Goal: Task Accomplishment & Management: Complete application form

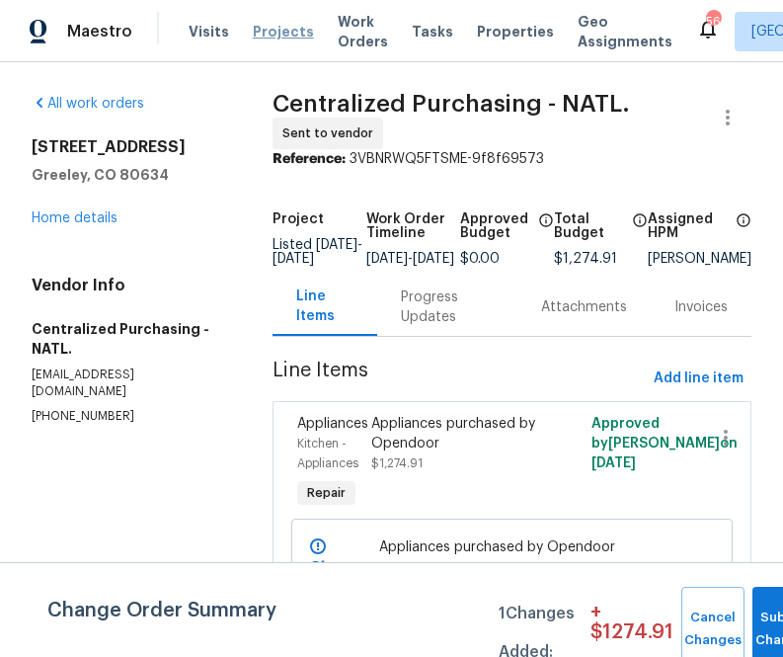
click at [290, 38] on span "Projects" at bounding box center [283, 32] width 61 height 20
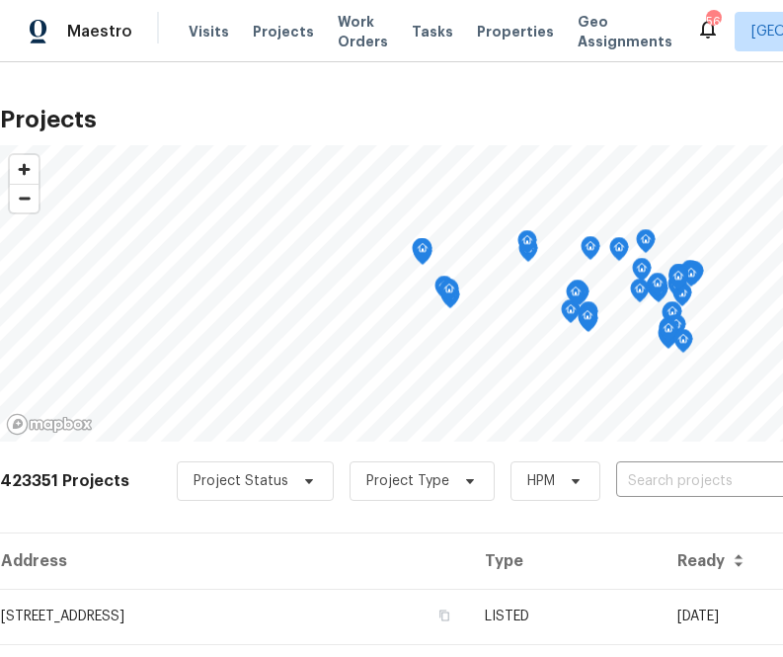
click at [650, 500] on div "Project Status Project Type HPM ​" at bounding box center [537, 480] width 721 height 39
click at [650, 479] on input "text" at bounding box center [729, 481] width 226 height 31
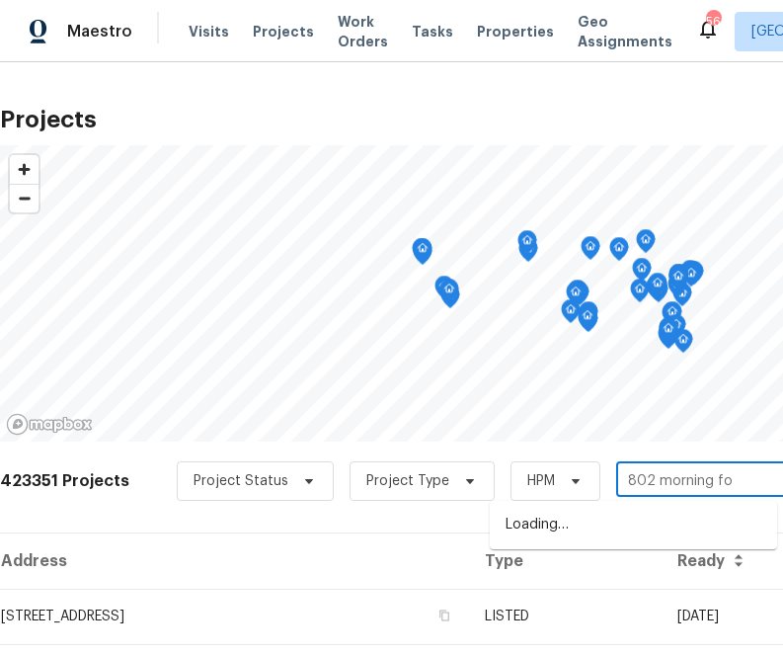
type input "802 morning fog"
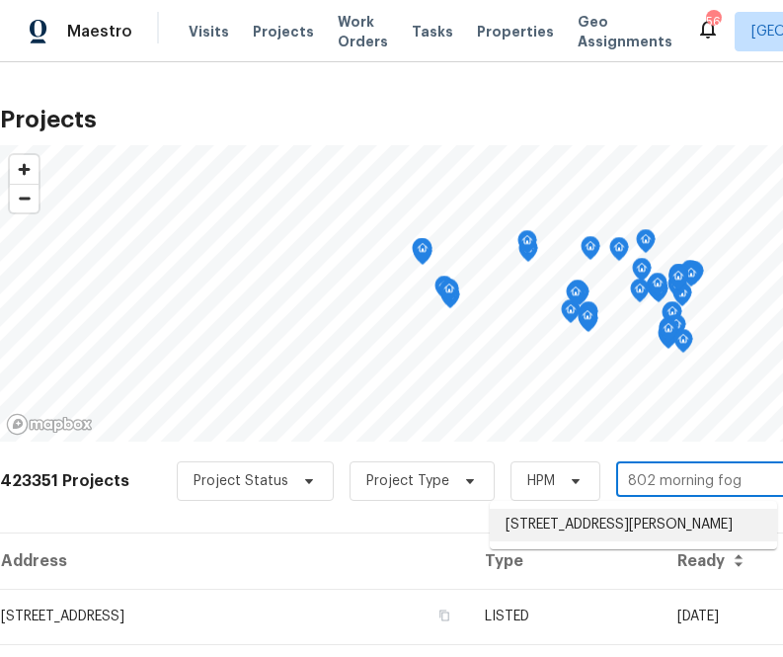
click at [608, 523] on li "[STREET_ADDRESS][PERSON_NAME]" at bounding box center [633, 525] width 287 height 33
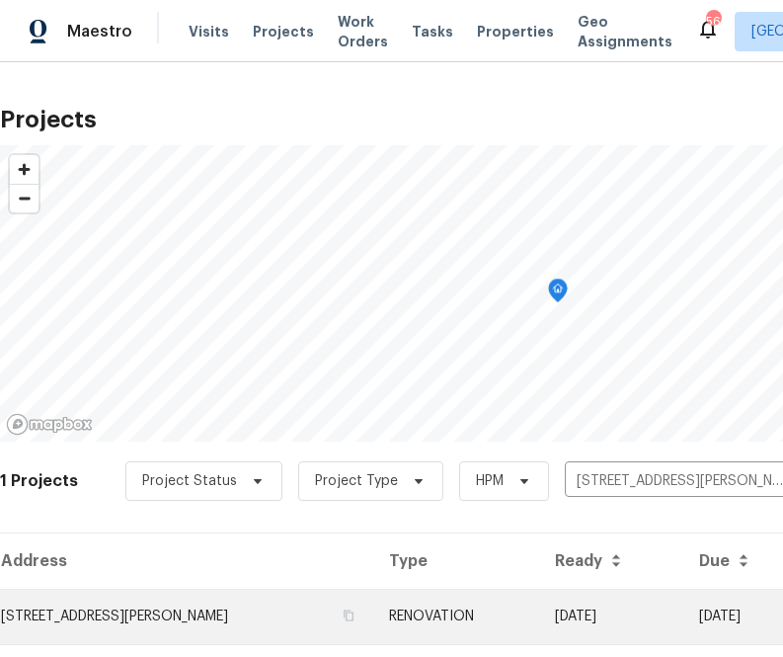
scroll to position [50, 0]
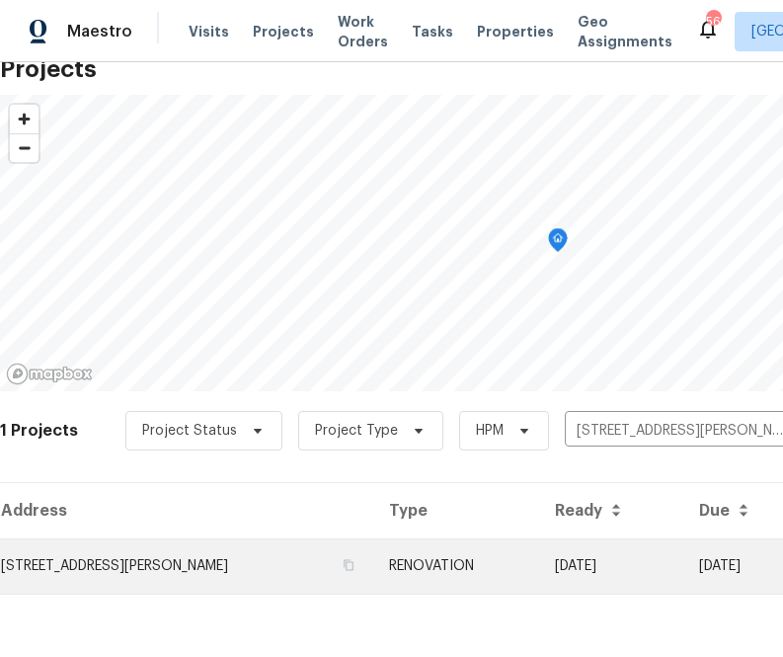
click at [163, 567] on td "[STREET_ADDRESS][PERSON_NAME]" at bounding box center [186, 565] width 373 height 55
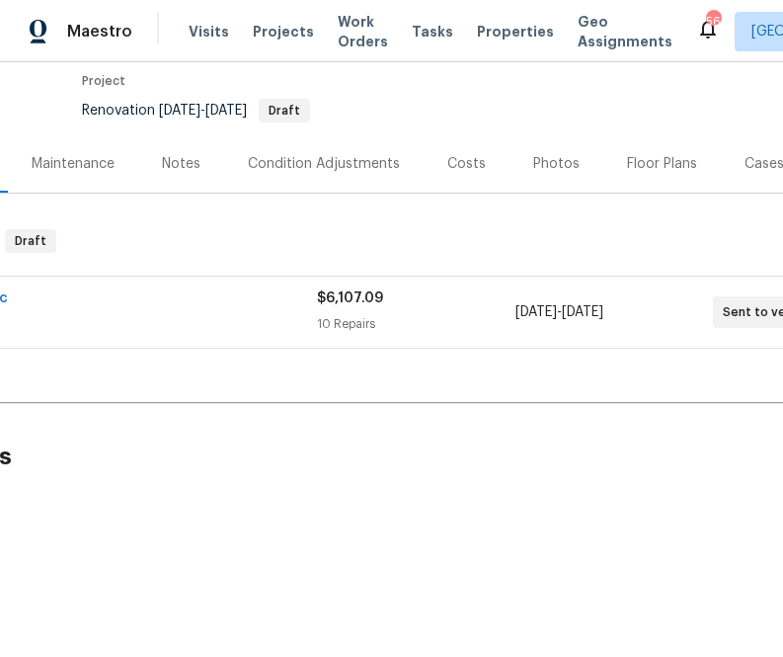
scroll to position [165, 333]
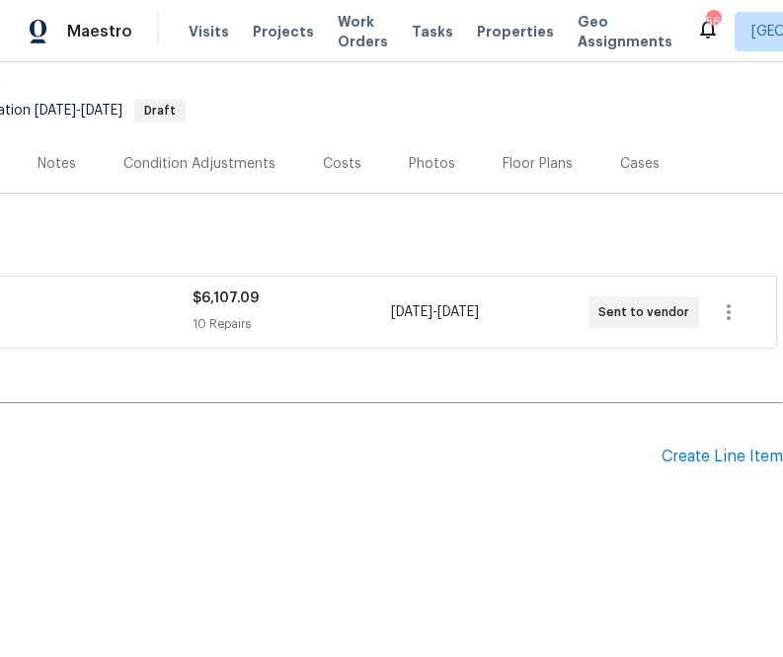
click at [730, 471] on div "Pending Line Items Create Line Item" at bounding box center [225, 457] width 1116 height 92
click at [723, 466] on div "Pending Line Items Create Line Item" at bounding box center [225, 457] width 1116 height 92
click at [712, 460] on div "Create Line Item" at bounding box center [722, 456] width 121 height 19
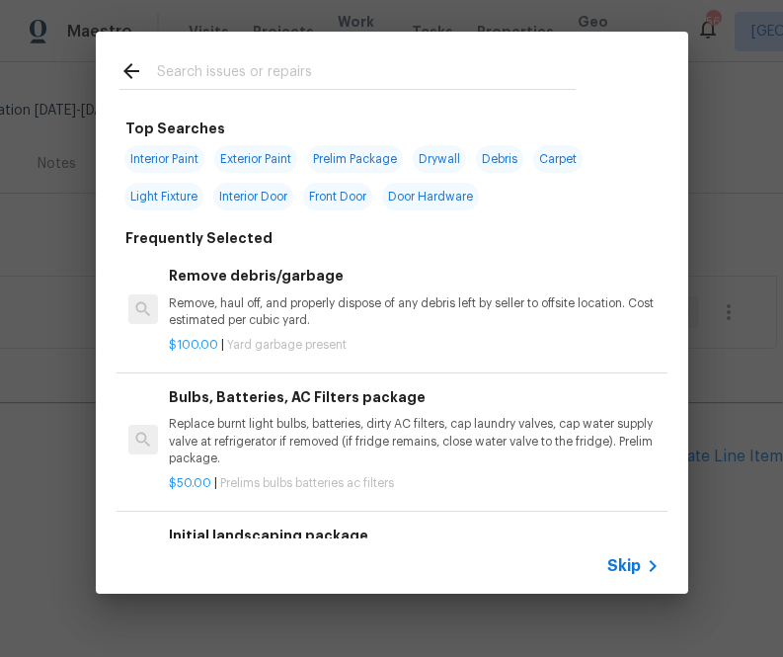
click at [609, 575] on span "Skip" at bounding box center [624, 566] width 34 height 20
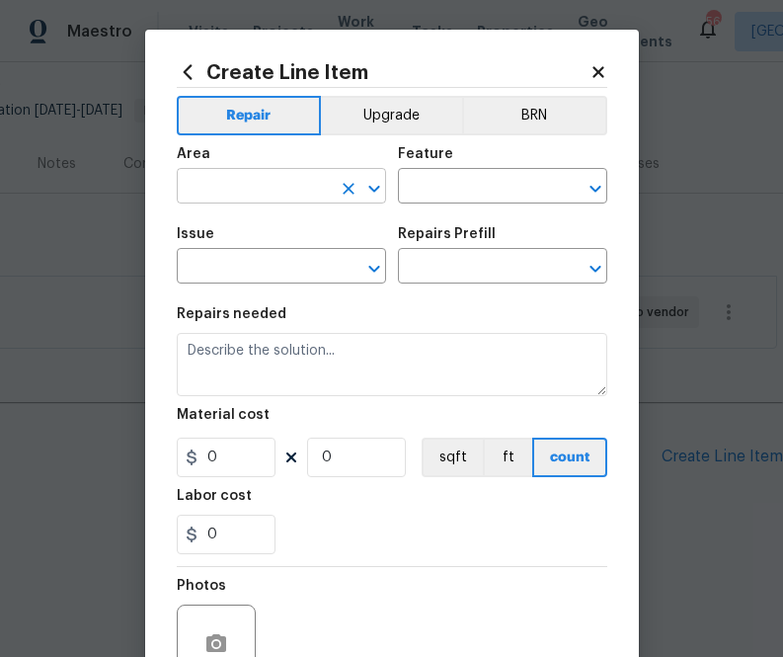
click at [243, 196] on input "text" at bounding box center [254, 188] width 154 height 31
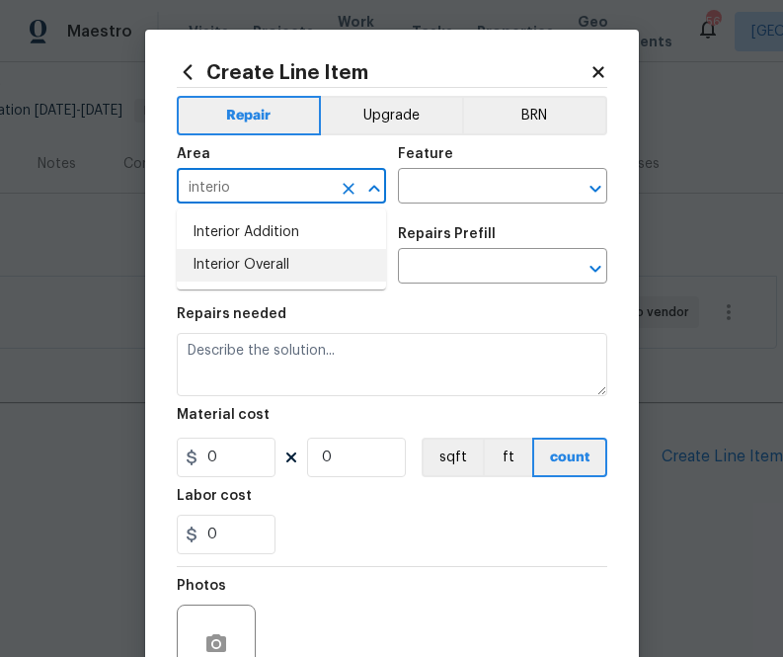
click at [243, 262] on li "Interior Overall" at bounding box center [281, 265] width 209 height 33
type input "Interior Overall"
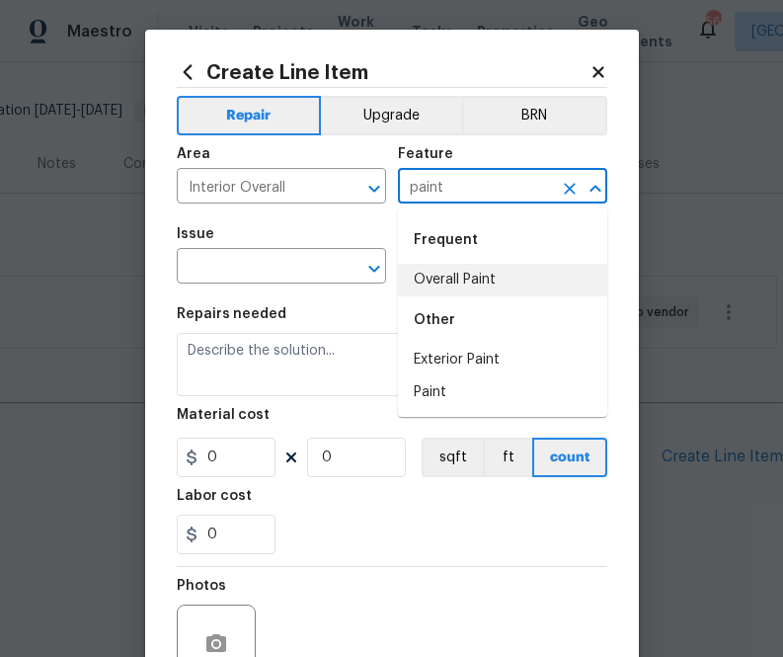
click at [458, 276] on li "Overall Paint" at bounding box center [502, 280] width 209 height 33
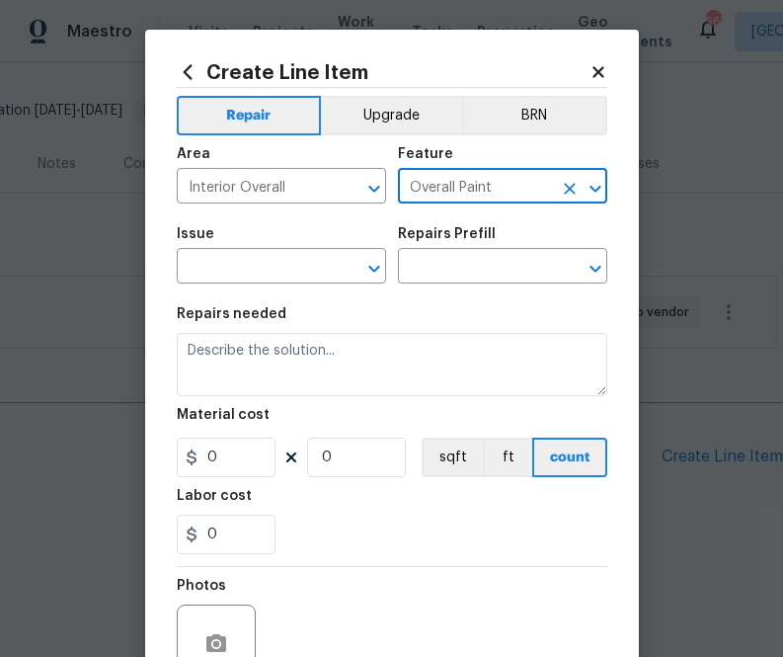
type input "Overall Paint"
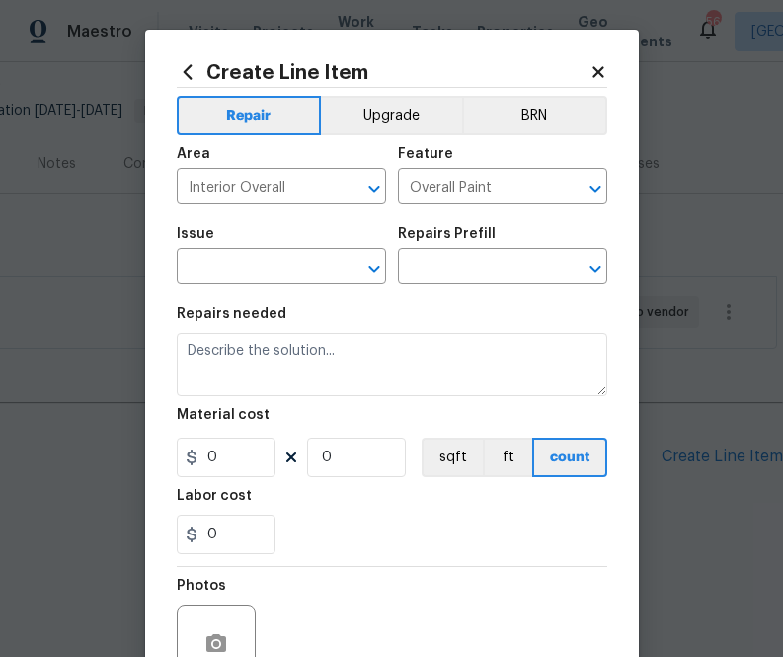
click at [263, 251] on div "Issue" at bounding box center [281, 240] width 209 height 26
click at [262, 265] on input "text" at bounding box center [254, 268] width 154 height 31
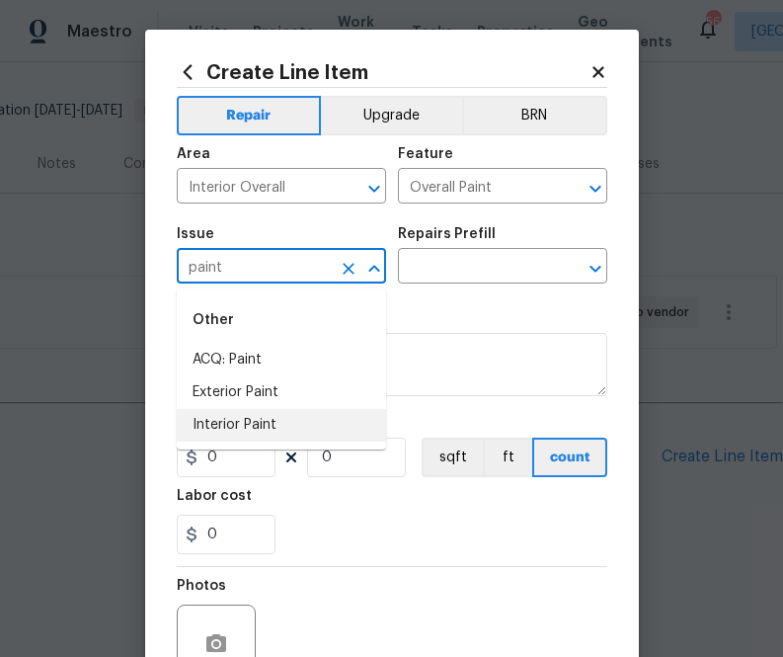
click at [299, 422] on li "Interior Paint" at bounding box center [281, 425] width 209 height 33
type input "Interior Paint"
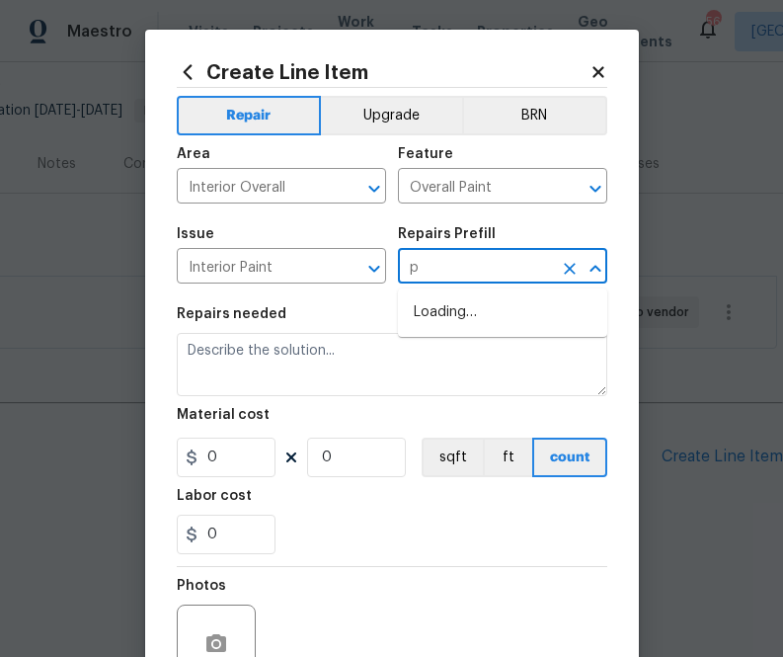
type input "pp"
type input "g"
type input "ppg"
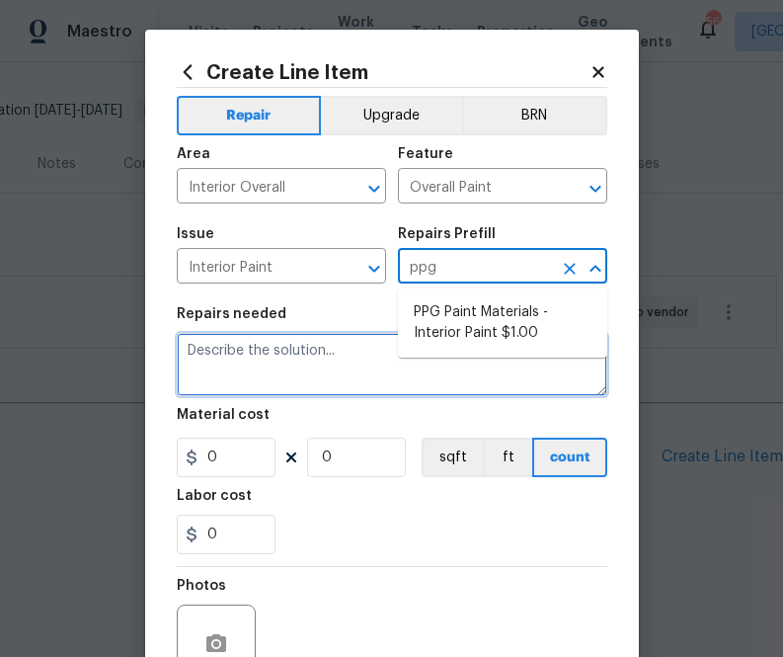
click at [546, 361] on textarea at bounding box center [392, 364] width 431 height 63
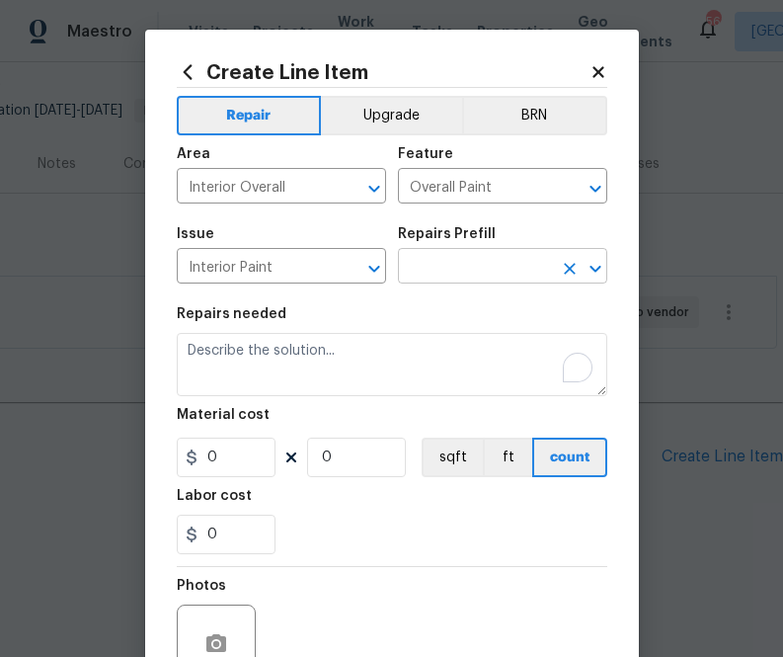
click at [509, 261] on input "text" at bounding box center [475, 268] width 154 height 31
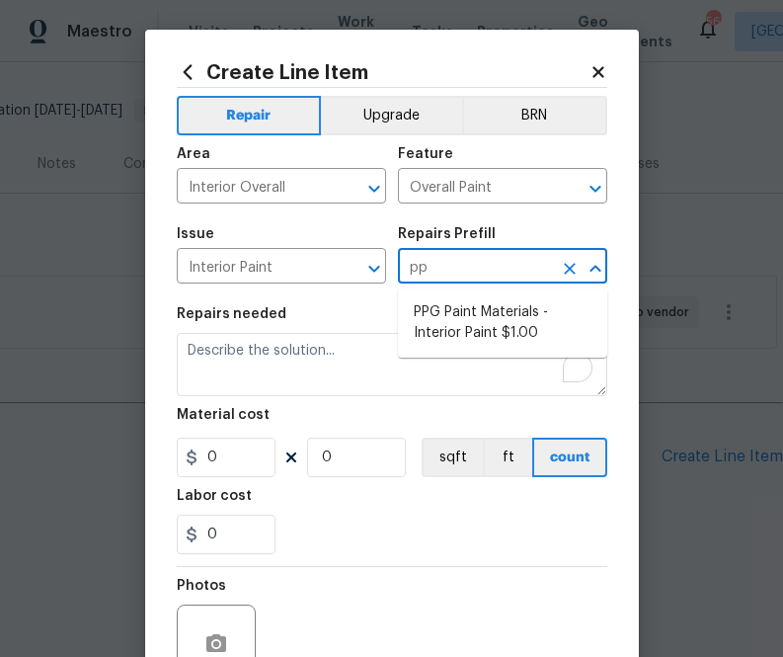
type input "ppg"
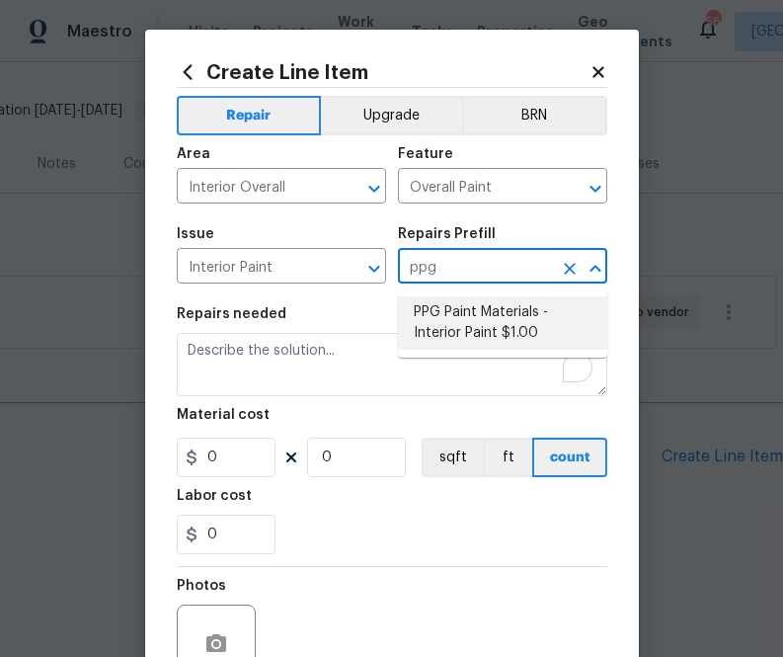
click at [487, 319] on li "PPG Paint Materials - Interior Paint $1.00" at bounding box center [502, 322] width 209 height 53
type input "PPG Paint Materials - Interior Paint $1.00"
type textarea "PPG Paint Materials ordered by Opendoor"
type input "1"
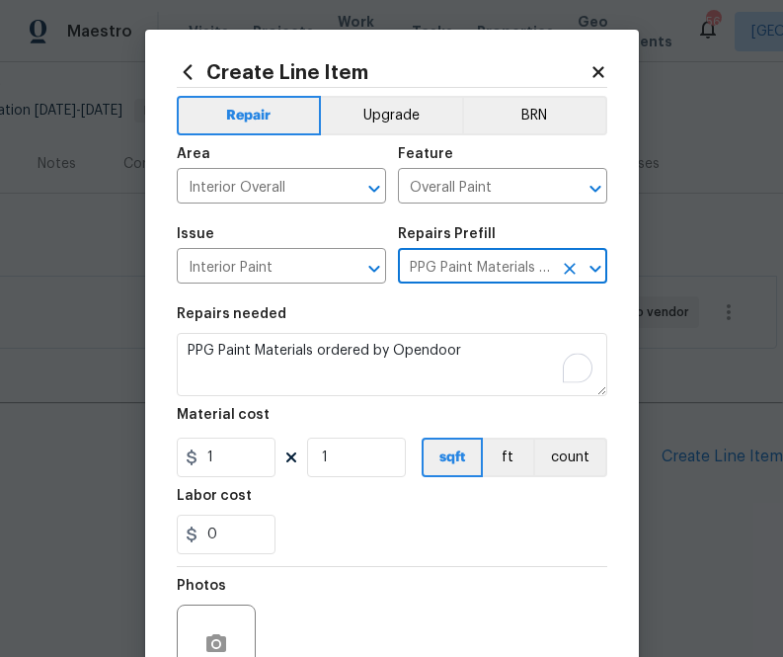
type input "PPG Paint Materials - Interior Paint $1.00"
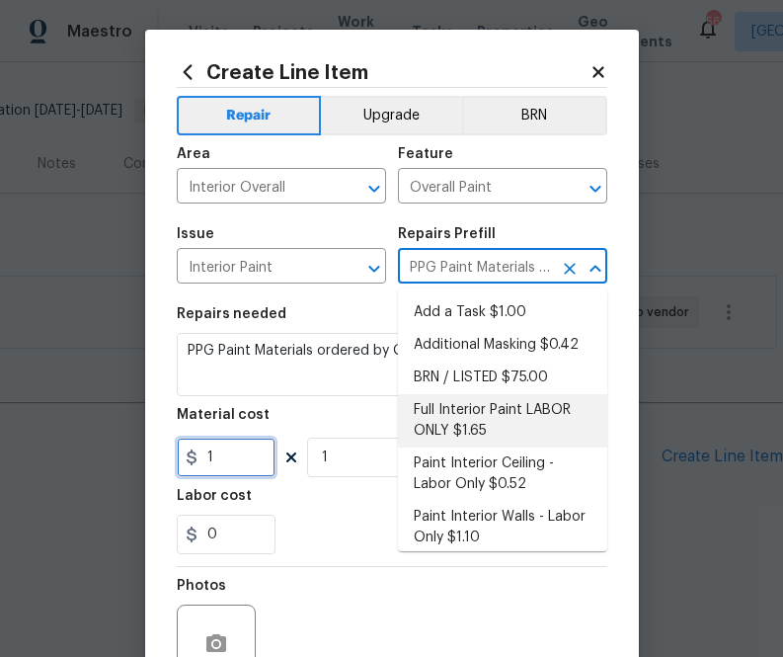
click at [235, 460] on input "1" at bounding box center [226, 456] width 99 height 39
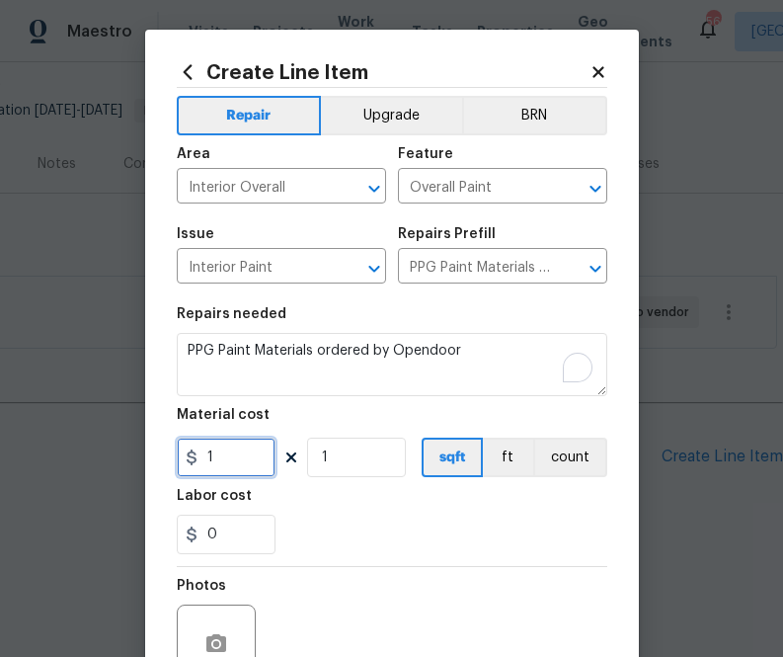
click at [235, 460] on input "1" at bounding box center [226, 456] width 99 height 39
paste input "785.33"
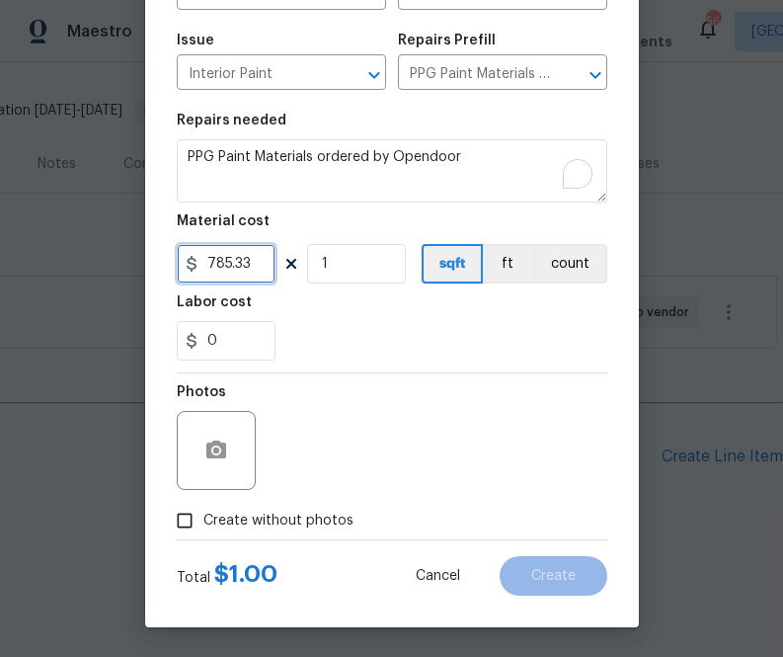
type input "785.33"
click at [291, 544] on div "Total $ 785.33 Cancel Create" at bounding box center [392, 567] width 431 height 55
click at [315, 520] on span "Create without photos" at bounding box center [278, 520] width 150 height 21
click at [203, 520] on input "Create without photos" at bounding box center [185, 521] width 38 height 38
checkbox input "true"
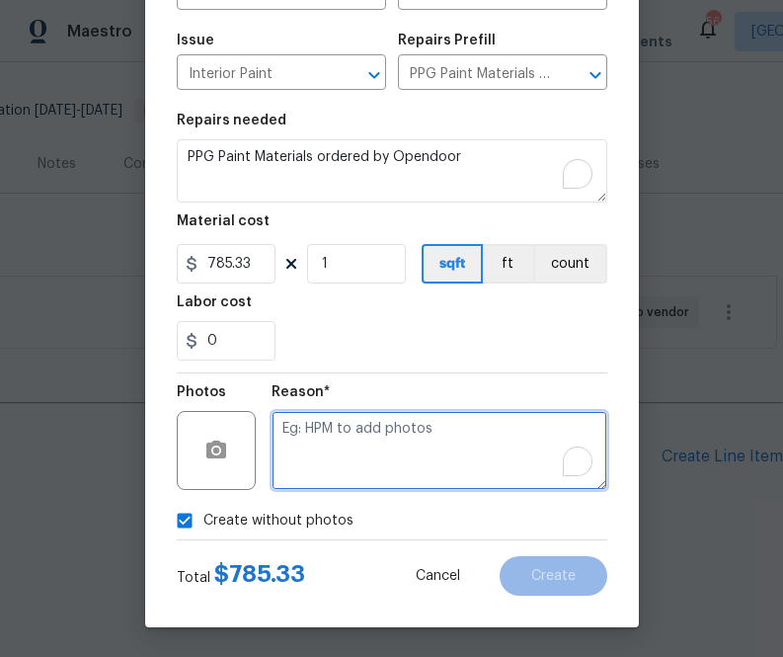
click at [377, 427] on textarea "To enrich screen reader interactions, please activate Accessibility in Grammarl…" at bounding box center [440, 450] width 336 height 79
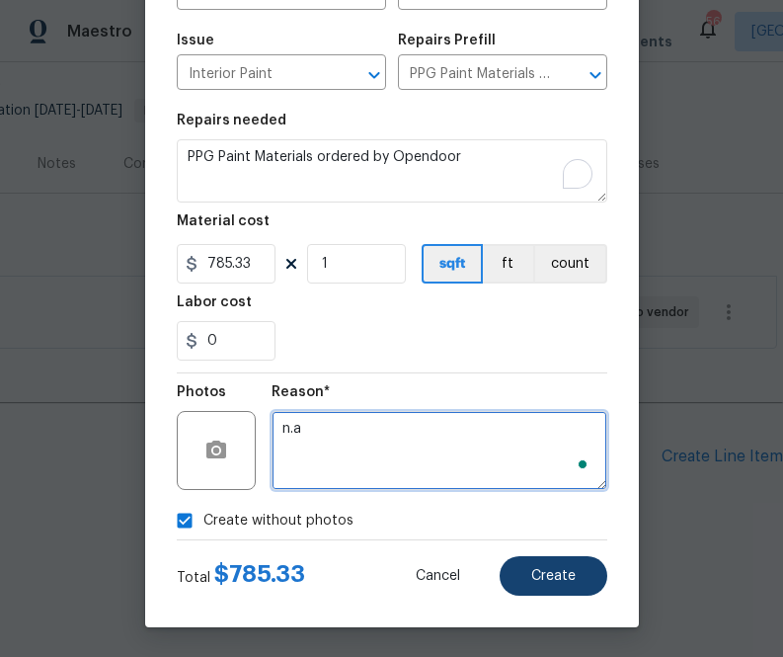
type textarea "n.a"
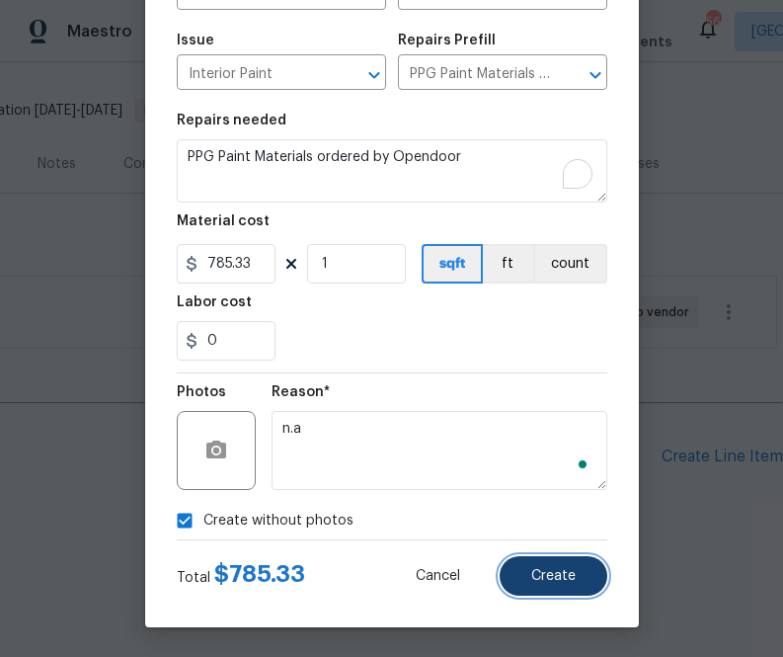
click at [560, 575] on span "Create" at bounding box center [553, 576] width 44 height 15
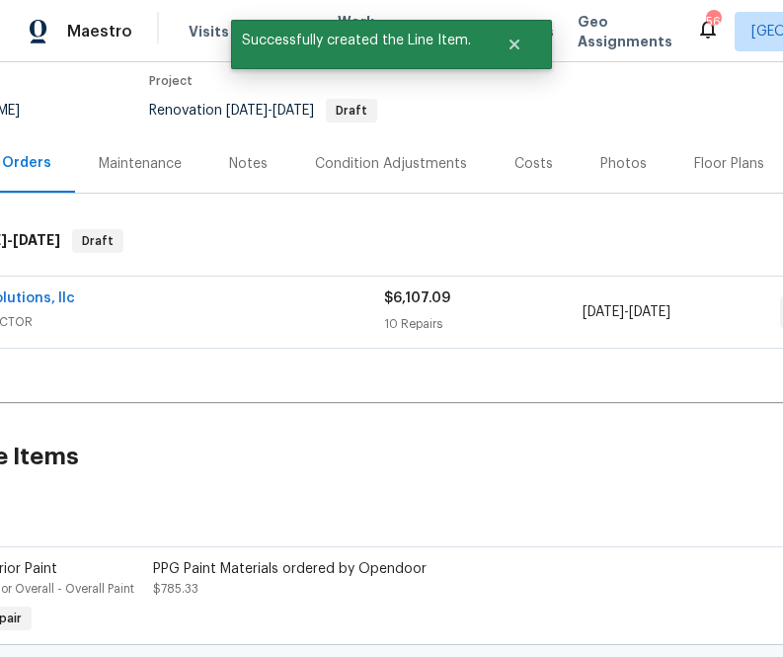
scroll to position [165, 0]
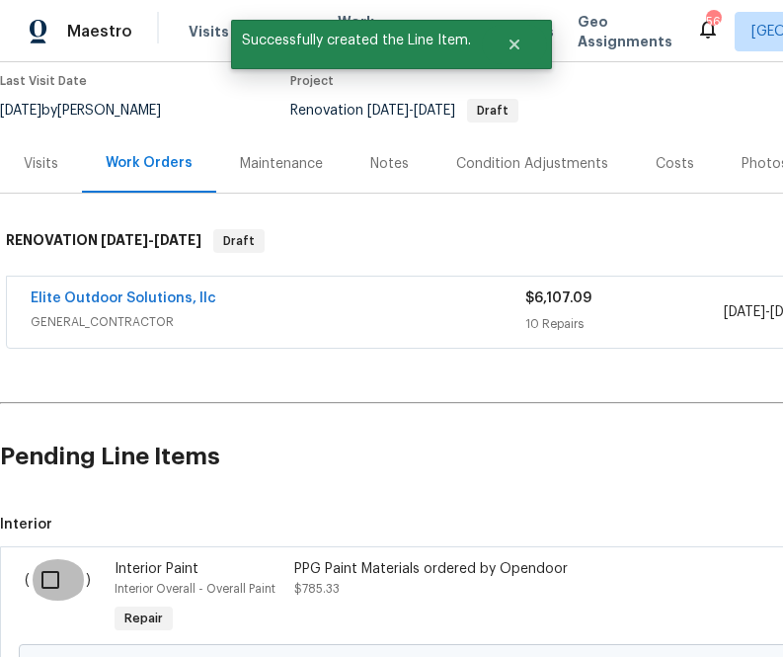
click at [51, 588] on input "checkbox" at bounding box center [58, 579] width 56 height 41
checkbox input "true"
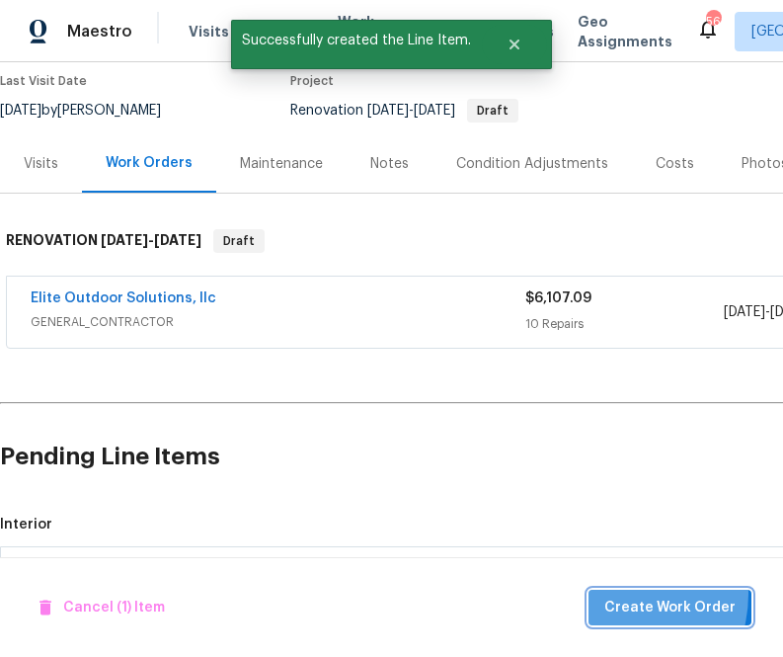
click at [616, 593] on button "Create Work Order" at bounding box center [669, 607] width 163 height 37
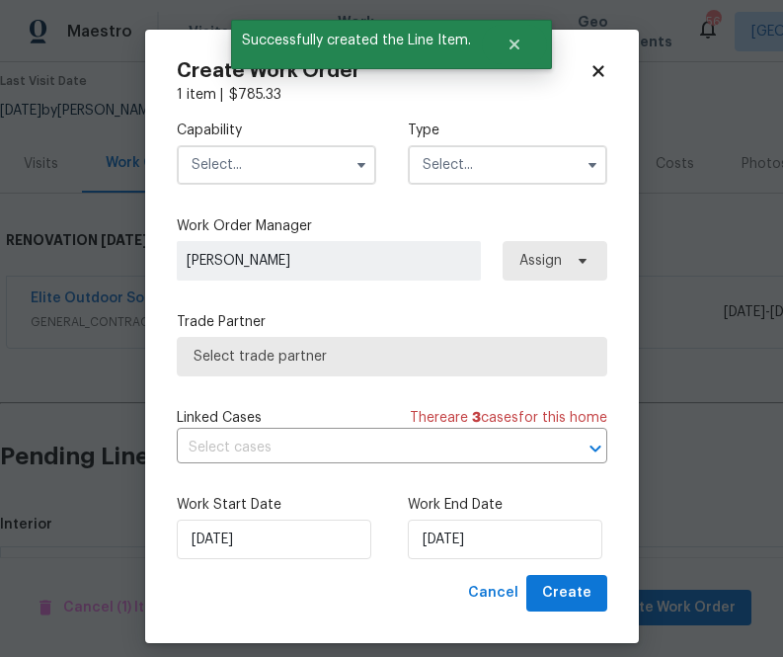
click at [300, 181] on input "text" at bounding box center [276, 164] width 199 height 39
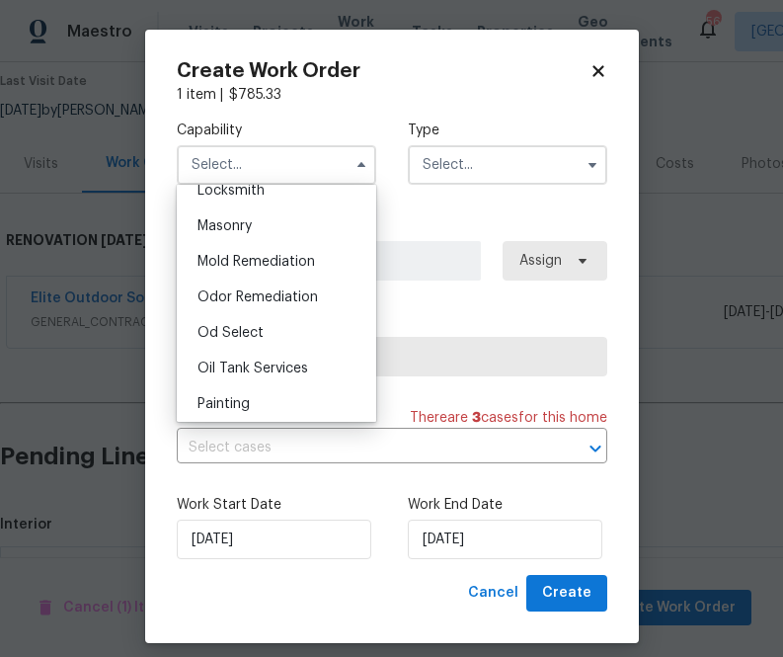
scroll to position [1461, 0]
click at [255, 409] on div "Painting" at bounding box center [277, 405] width 190 height 36
type input "Painting"
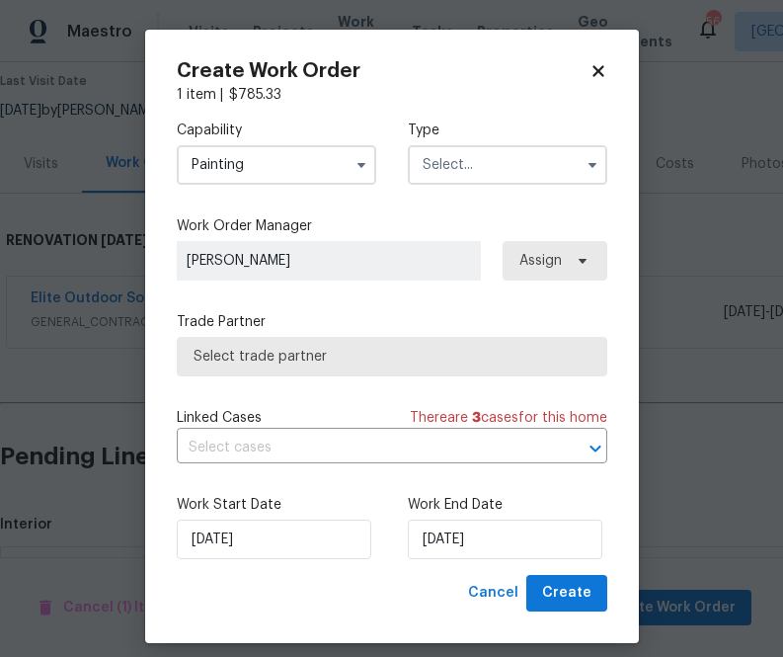
click at [493, 168] on input "text" at bounding box center [507, 164] width 199 height 39
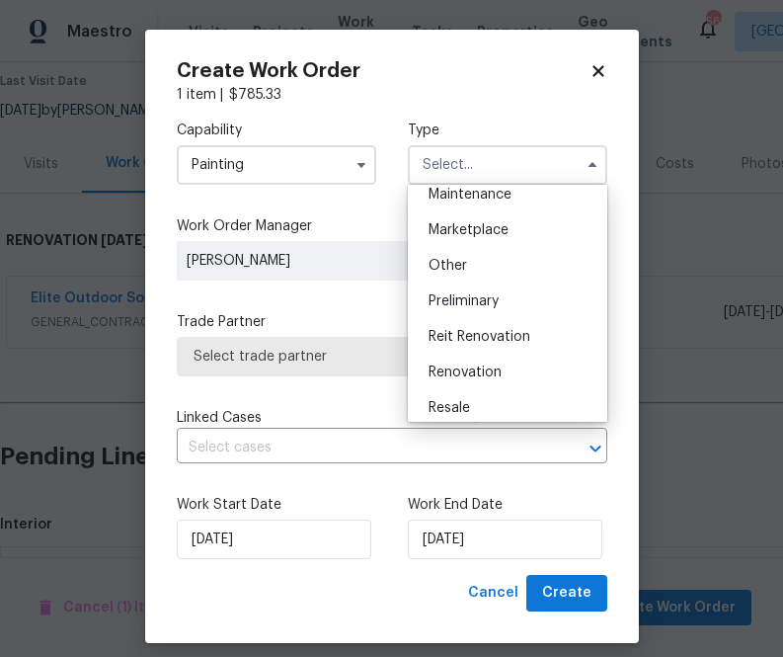
scroll to position [448, 0]
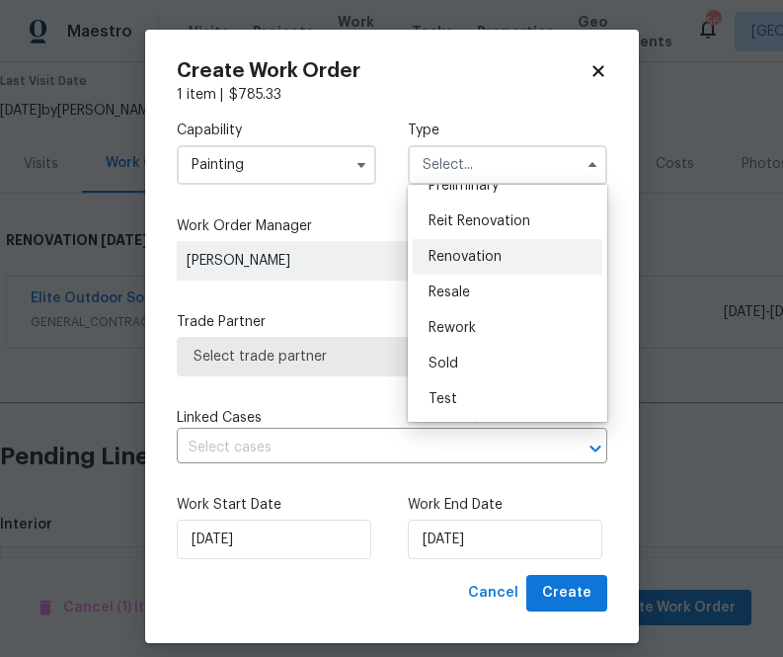
click at [488, 264] on div "Renovation" at bounding box center [508, 257] width 190 height 36
type input "Renovation"
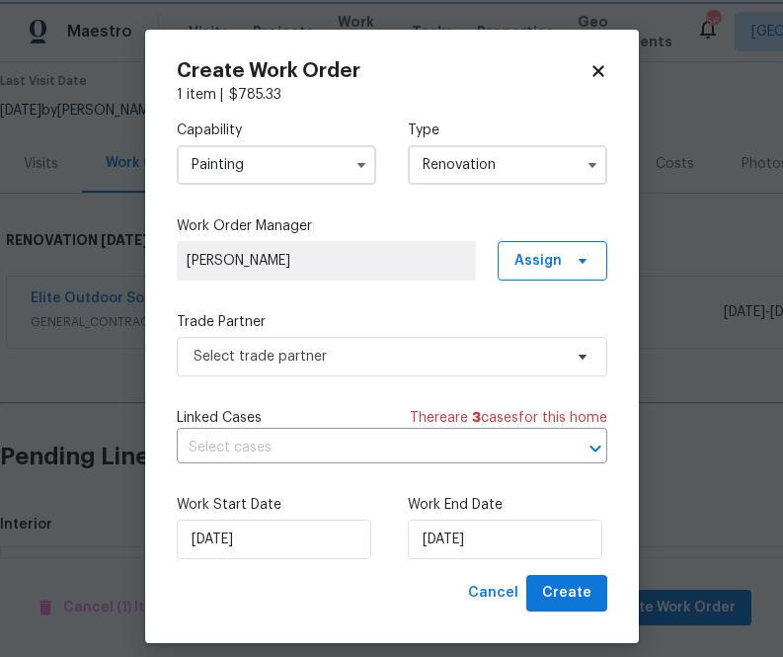
scroll to position [0, 0]
drag, startPoint x: 547, startPoint y: 221, endPoint x: 547, endPoint y: 241, distance: 19.7
click at [547, 228] on label "Work Order Manager" at bounding box center [392, 226] width 431 height 20
click at [547, 251] on span "Assign" at bounding box center [537, 261] width 47 height 20
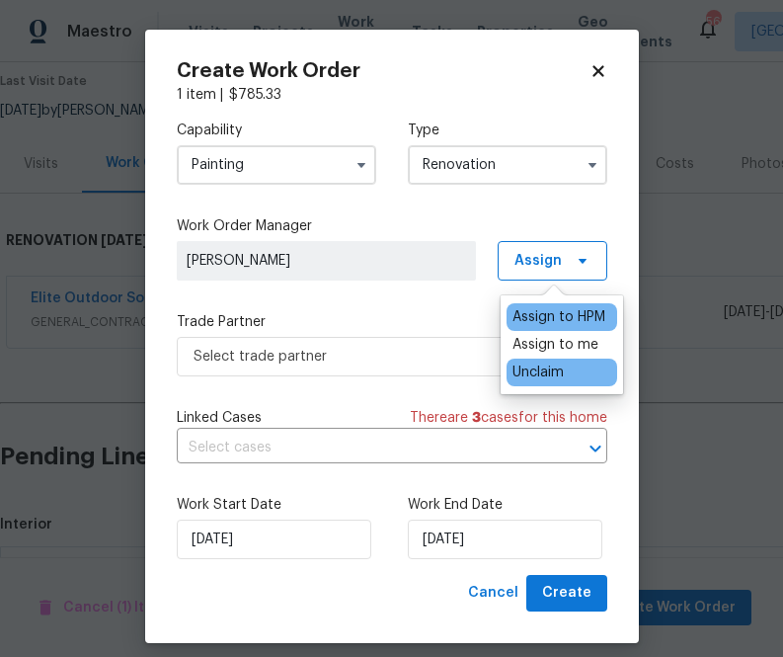
click at [529, 358] on div "Unclaim" at bounding box center [562, 372] width 111 height 28
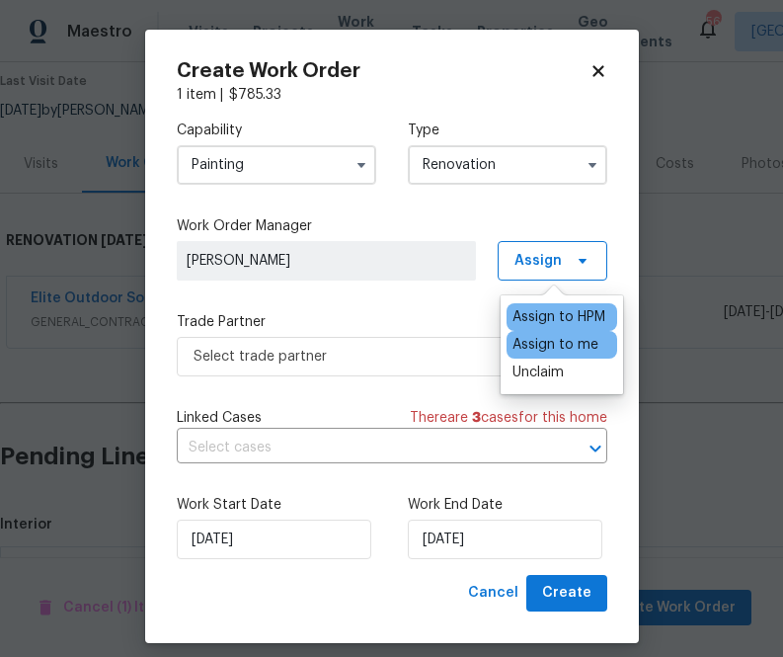
click at [534, 351] on div "Assign to me" at bounding box center [555, 345] width 86 height 20
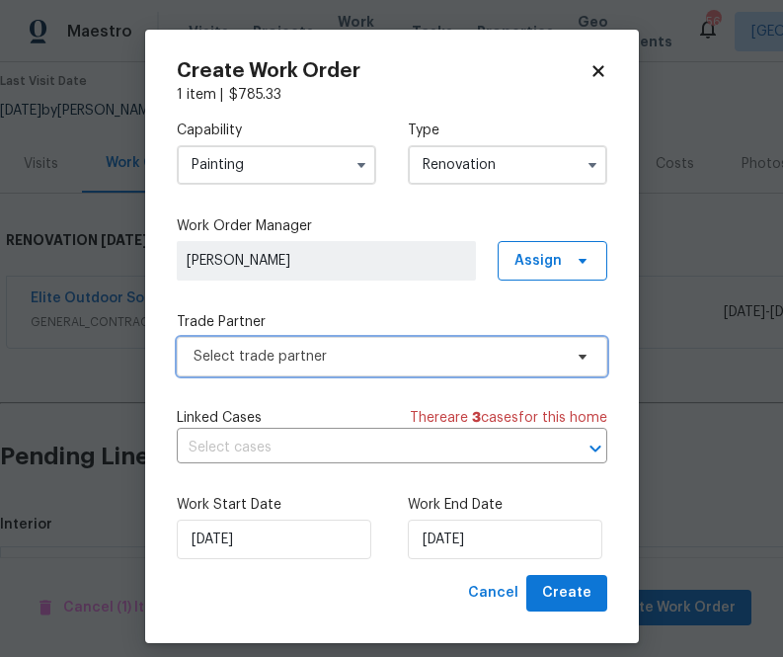
click at [446, 351] on span "Select trade partner" at bounding box center [378, 357] width 368 height 20
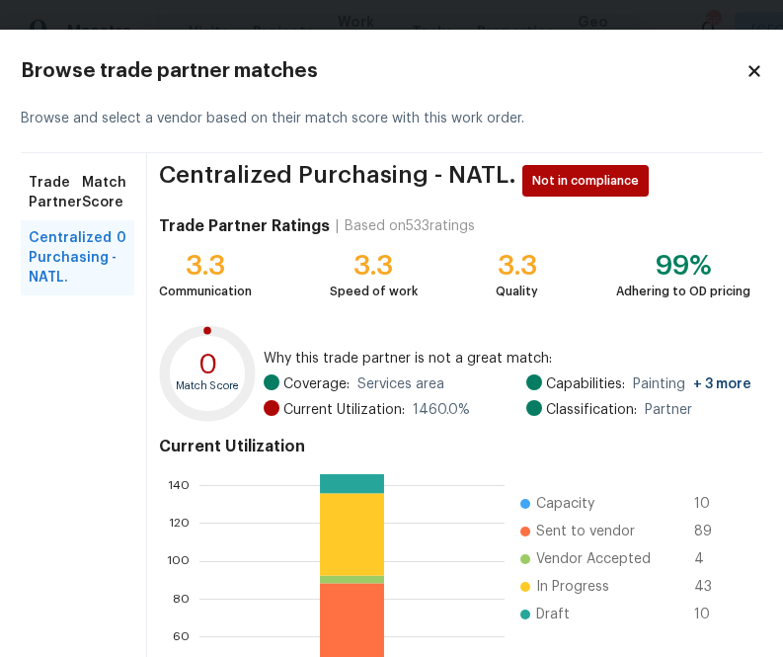
scroll to position [211, 0]
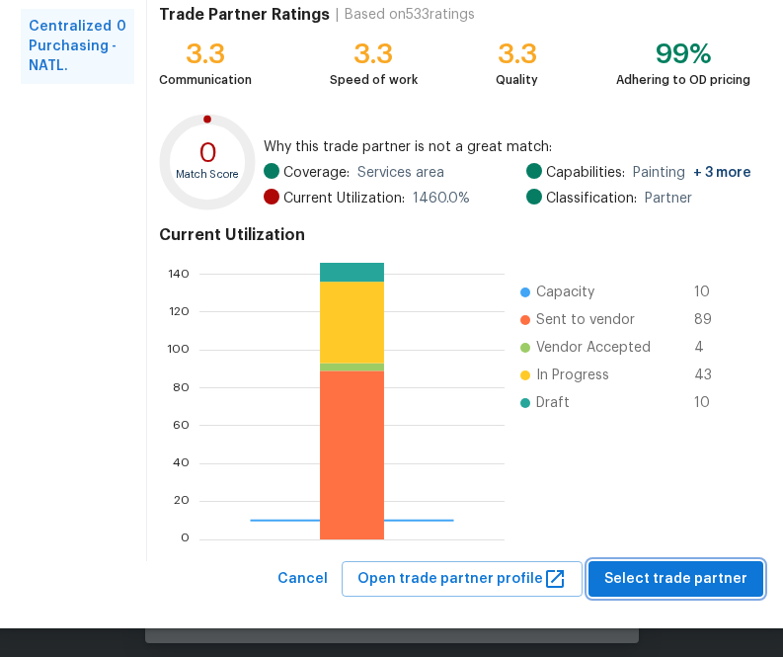
click at [628, 577] on span "Select trade partner" at bounding box center [675, 579] width 143 height 25
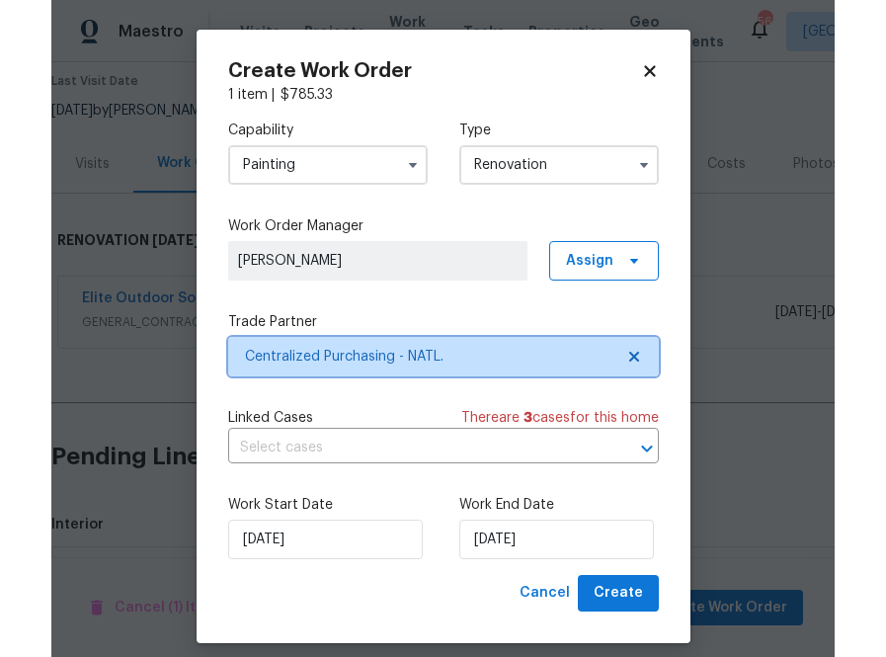
scroll to position [0, 0]
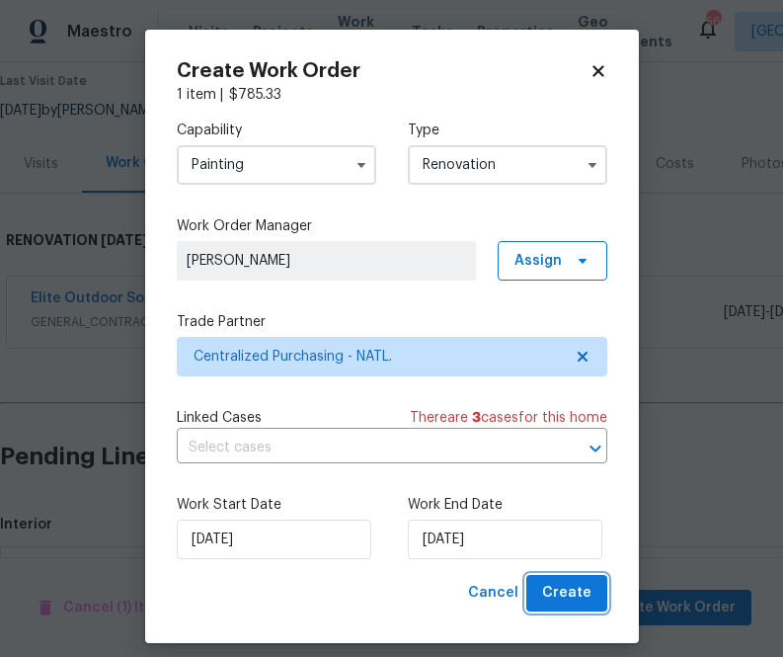
click at [559, 598] on span "Create" at bounding box center [566, 593] width 49 height 25
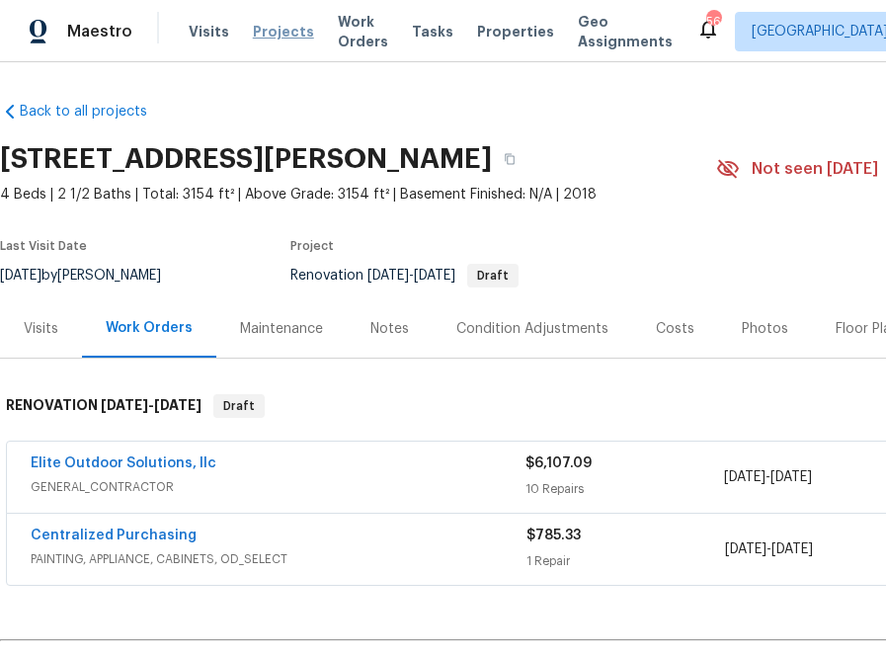
click at [277, 35] on span "Projects" at bounding box center [283, 32] width 61 height 20
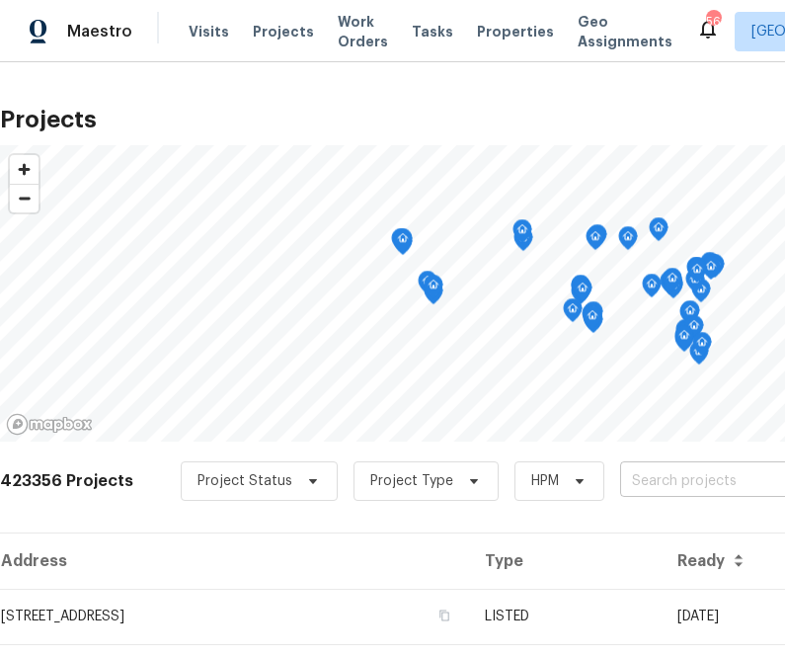
click at [677, 477] on input "text" at bounding box center [733, 481] width 226 height 31
type input "[STREET_ADDRESS]"
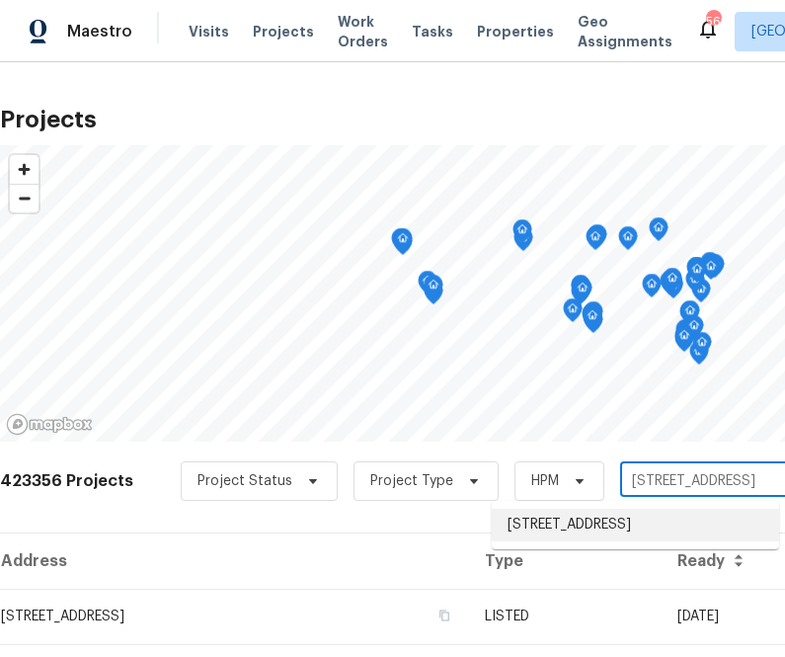
click at [592, 533] on li "[STREET_ADDRESS]" at bounding box center [635, 525] width 287 height 33
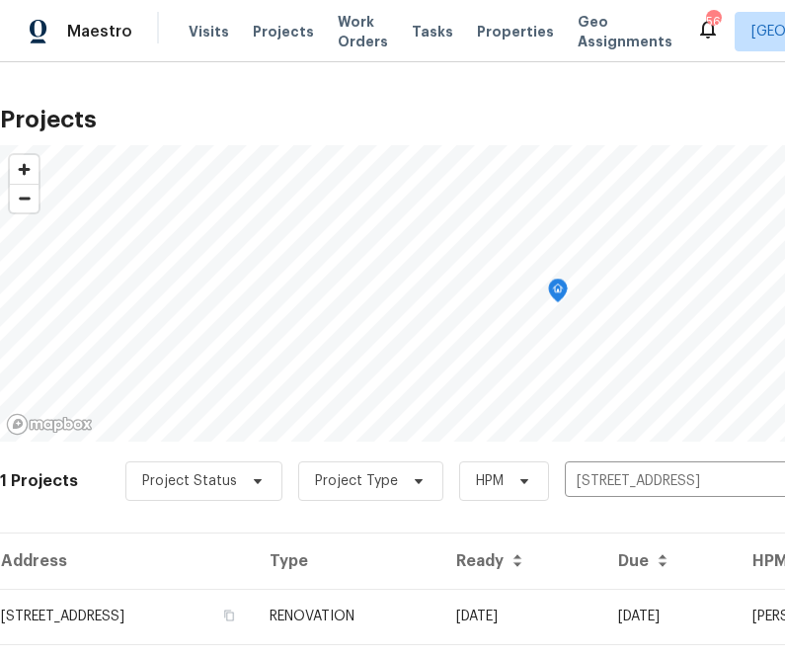
scroll to position [50, 0]
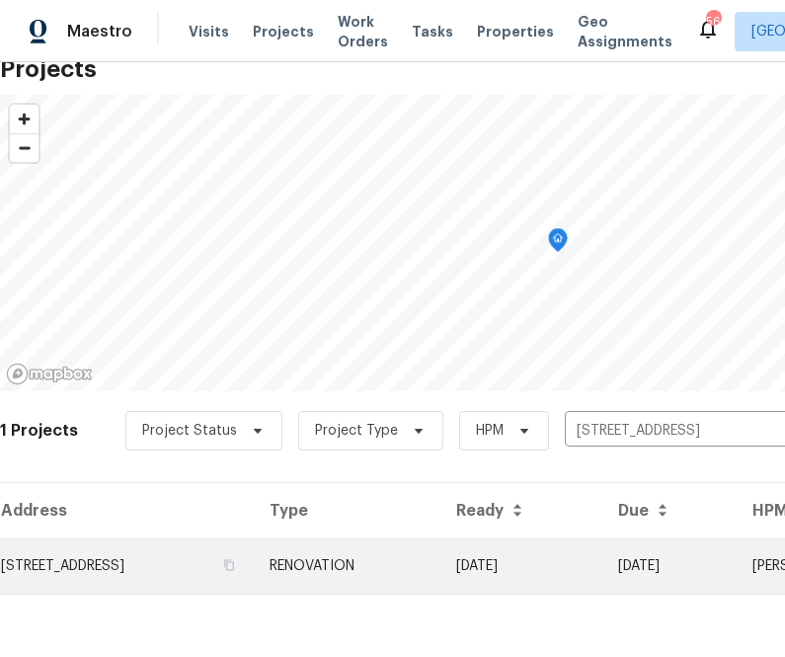
click at [204, 579] on td "[STREET_ADDRESS]" at bounding box center [127, 565] width 254 height 55
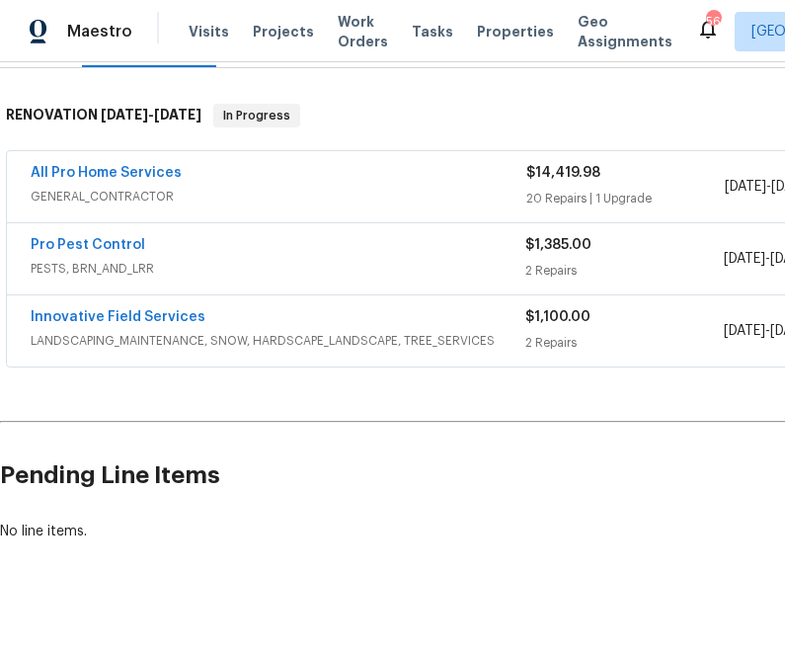
scroll to position [290, 331]
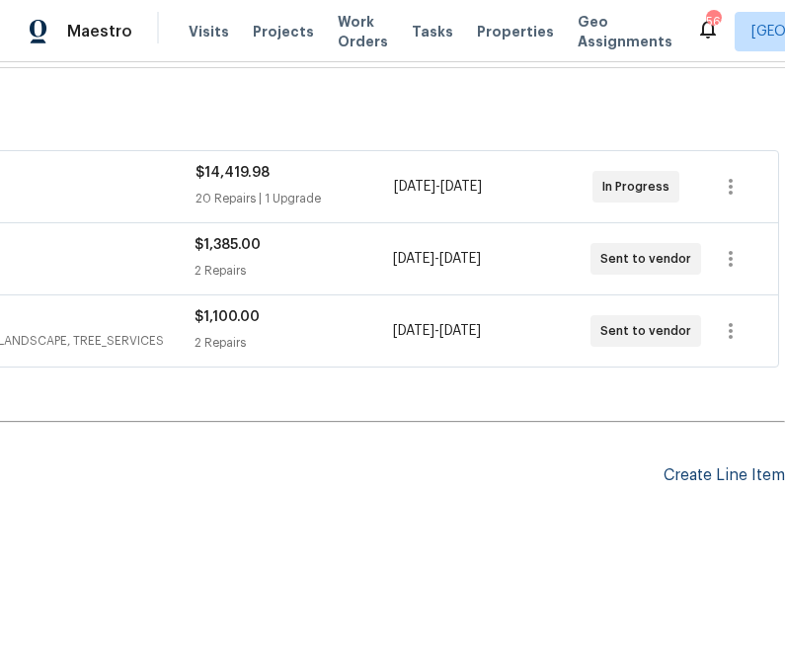
click at [704, 473] on div "Create Line Item" at bounding box center [724, 475] width 121 height 19
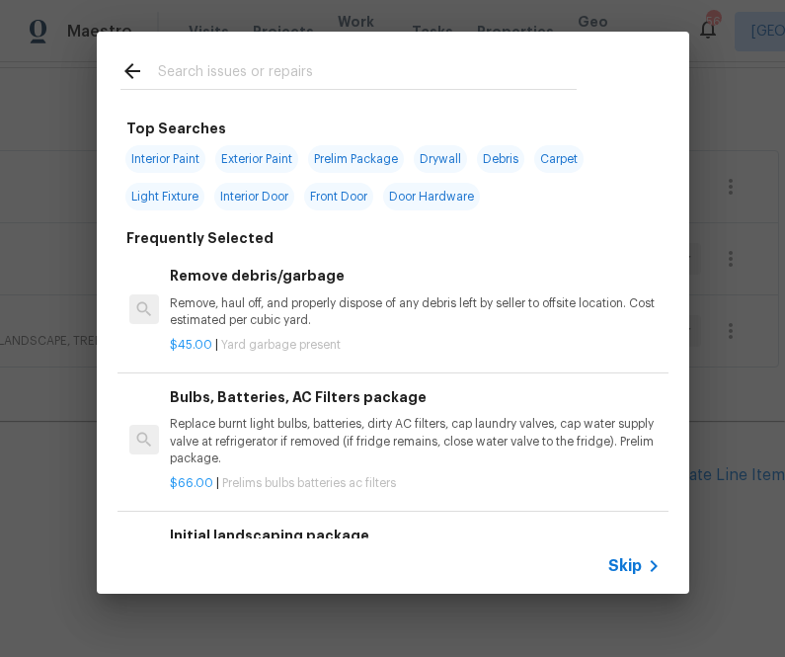
click at [625, 564] on span "Skip" at bounding box center [625, 566] width 34 height 20
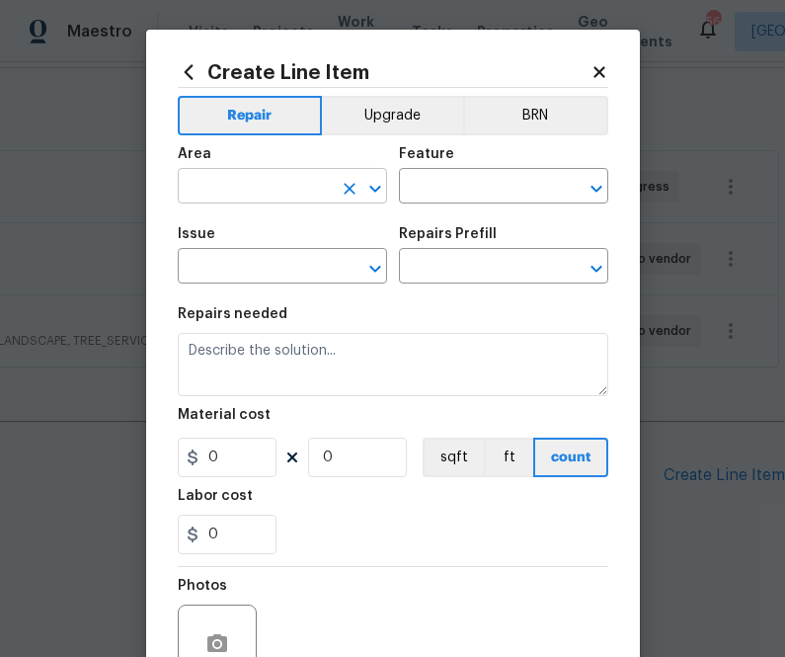
click at [274, 197] on input "text" at bounding box center [255, 188] width 154 height 31
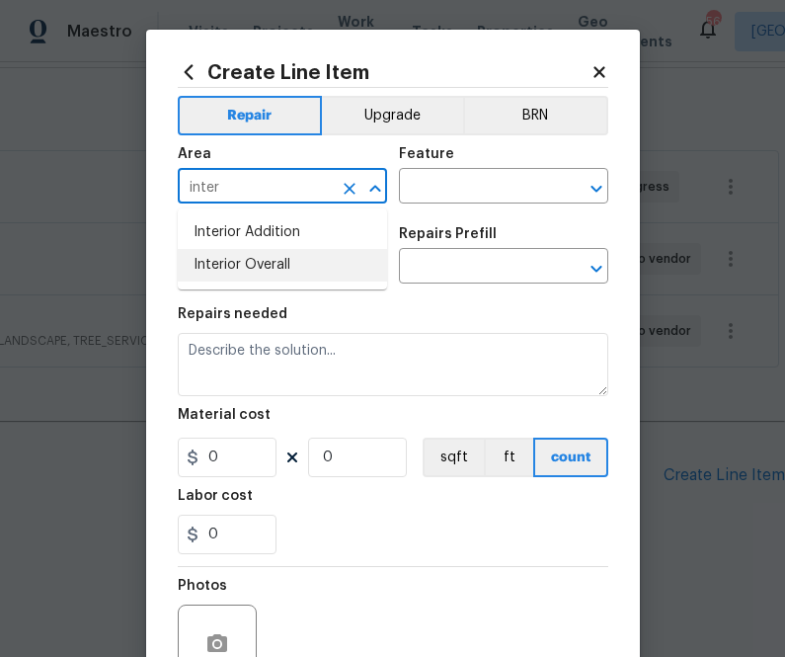
click at [276, 262] on li "Interior Overall" at bounding box center [282, 265] width 209 height 33
type input "Interior Overall"
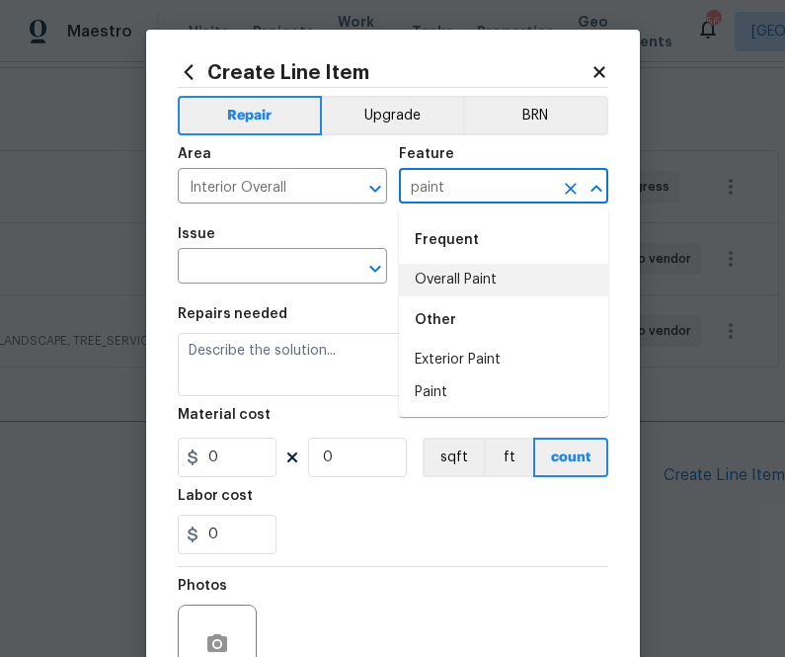
click at [452, 284] on li "Overall Paint" at bounding box center [503, 280] width 209 height 33
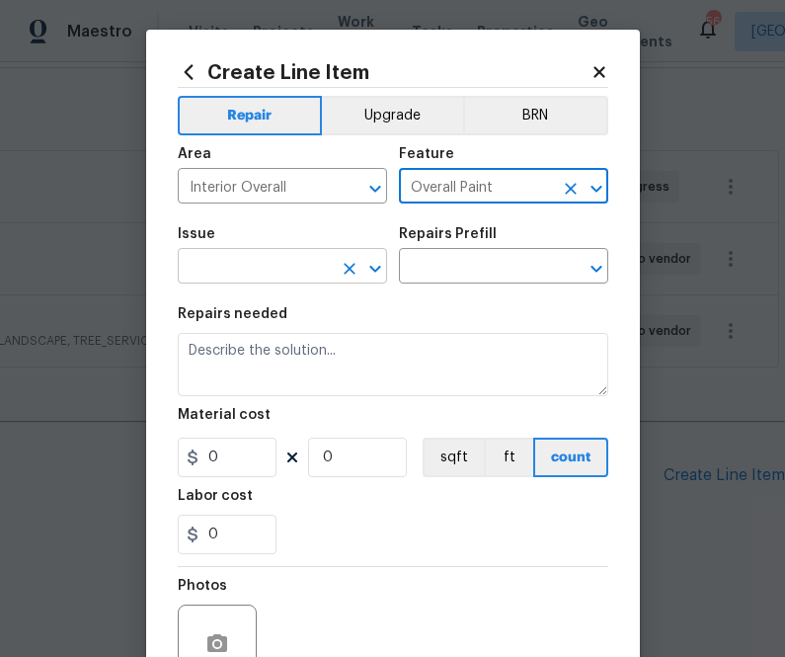
type input "Overall Paint"
click at [255, 261] on input "text" at bounding box center [255, 268] width 154 height 31
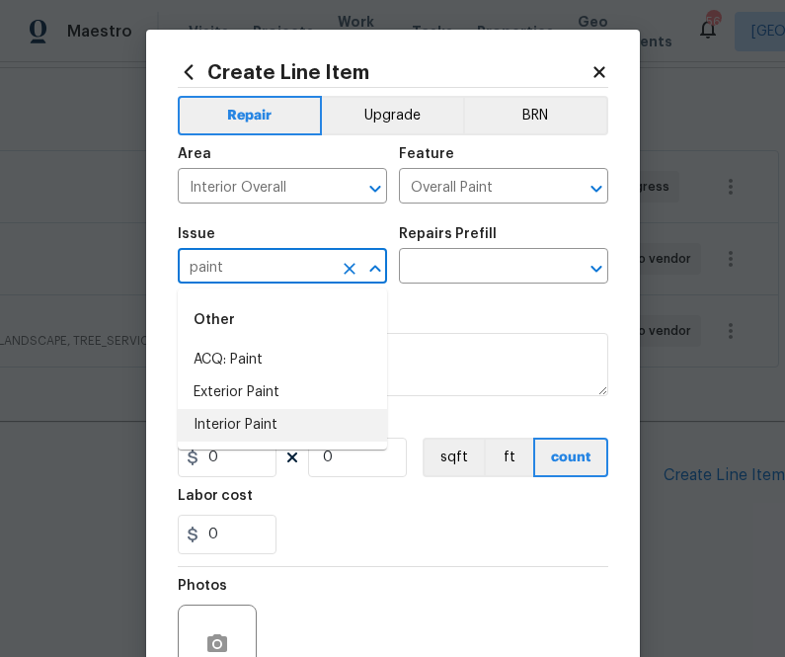
click at [291, 417] on li "Interior Paint" at bounding box center [282, 425] width 209 height 33
type input "Interior Paint"
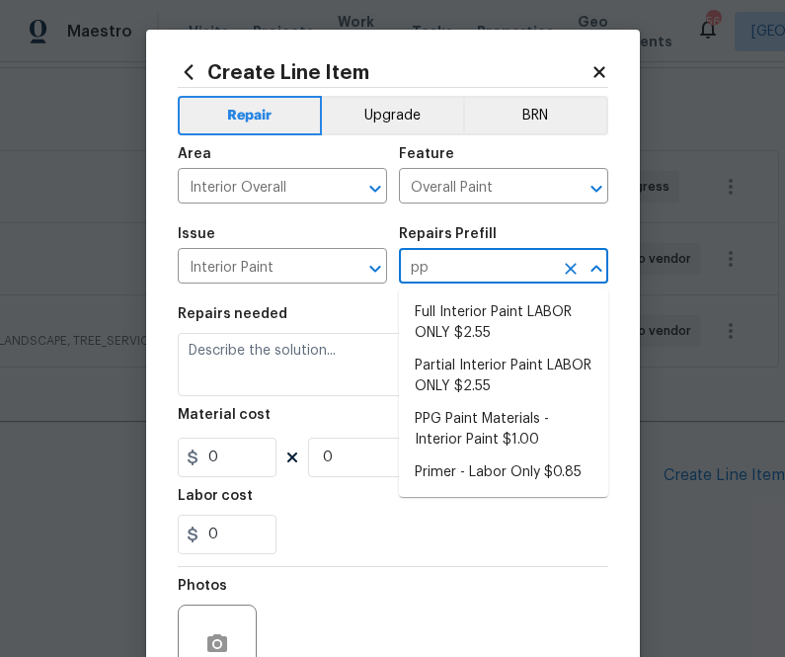
type input "ppg"
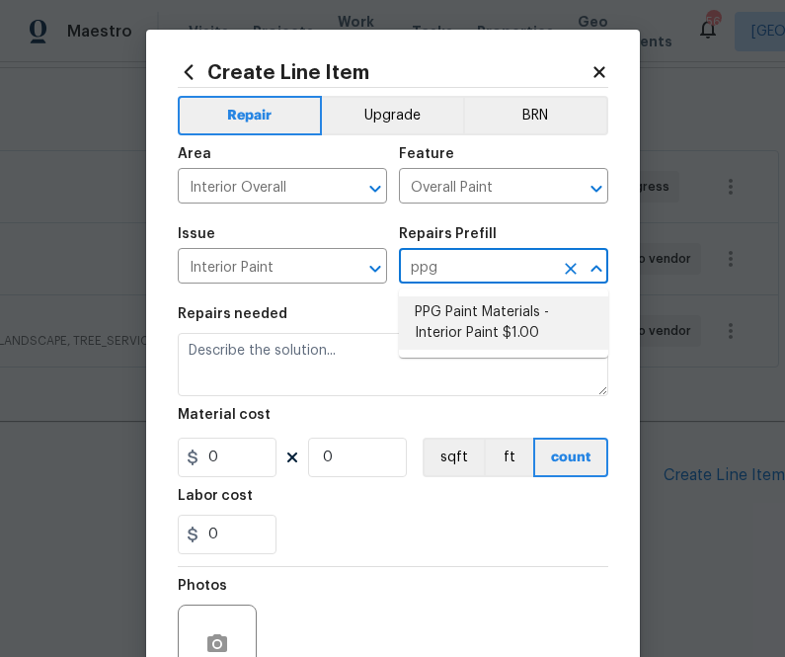
click at [483, 328] on li "PPG Paint Materials - Interior Paint $1.00" at bounding box center [503, 322] width 209 height 53
type input "PPG Paint Materials - Interior Paint $1.00"
type textarea "PPG Paint Materials ordered by Opendoor"
type input "1"
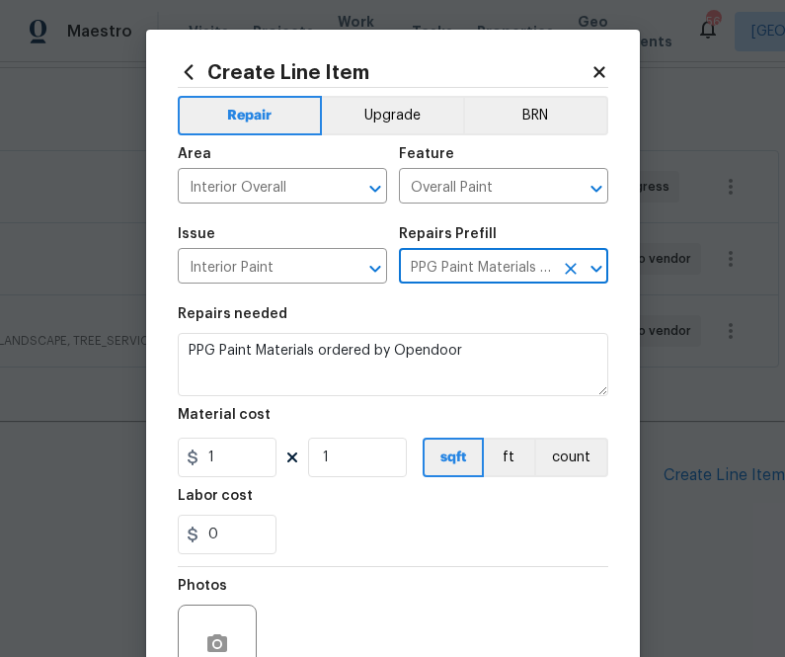
type input "PPG Paint Materials - Interior Paint $1.00"
click at [209, 484] on section "Repairs needed PPG Paint Materials ordered by Opendoor Material cost 1 1 sqft f…" at bounding box center [393, 430] width 431 height 271
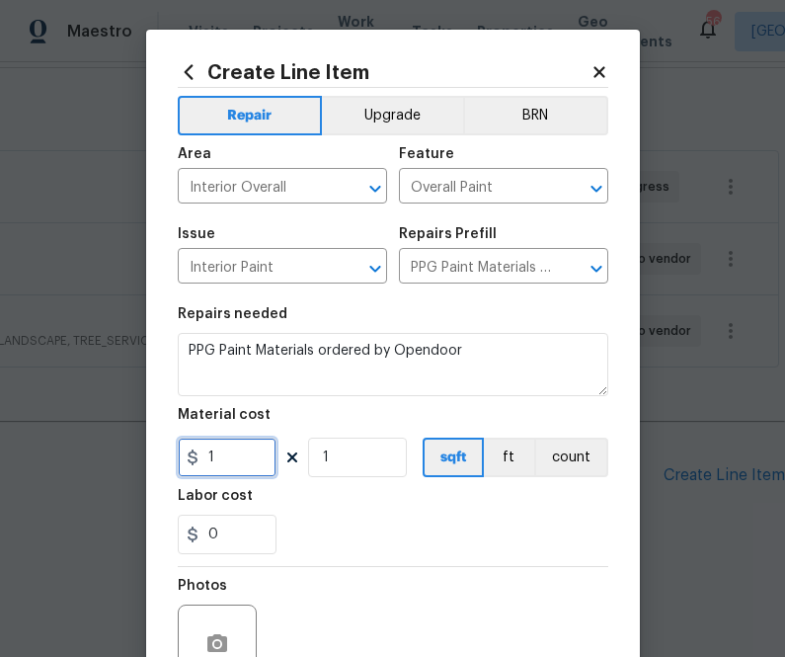
click at [225, 475] on input "1" at bounding box center [227, 456] width 99 height 39
paste input "712.54"
type input "712.54"
click at [342, 500] on div "Labor cost" at bounding box center [393, 502] width 431 height 26
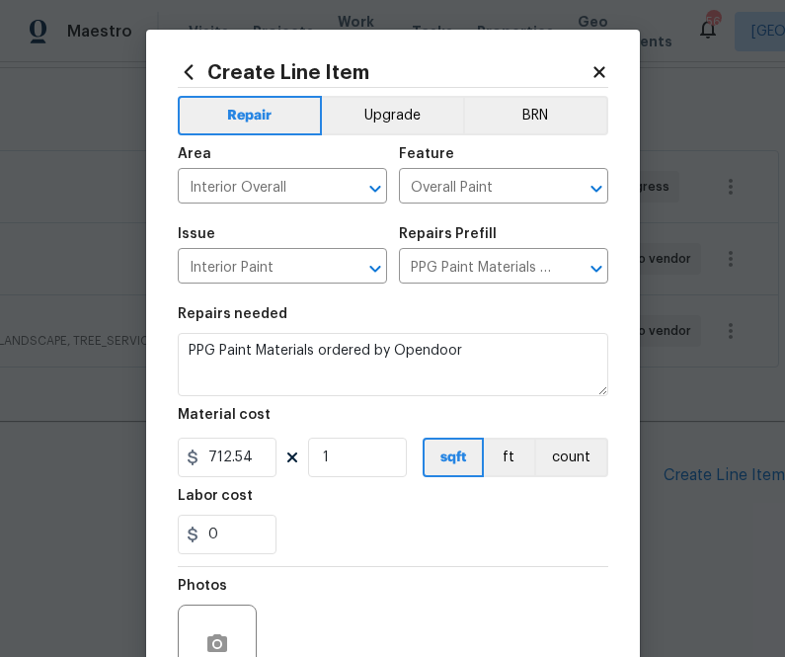
scroll to position [195, 0]
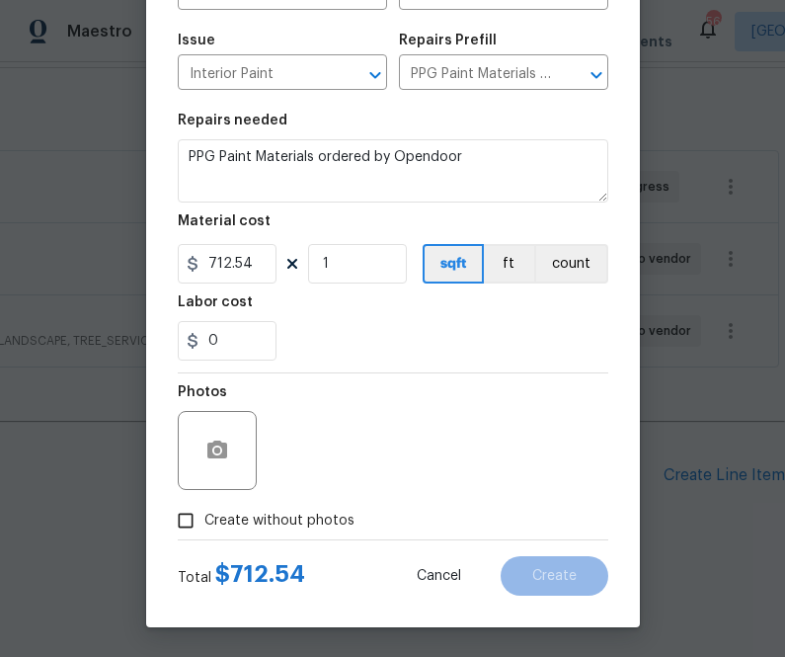
click at [322, 532] on label "Create without photos" at bounding box center [261, 521] width 188 height 38
click at [204, 532] on input "Create without photos" at bounding box center [186, 521] width 38 height 38
checkbox input "true"
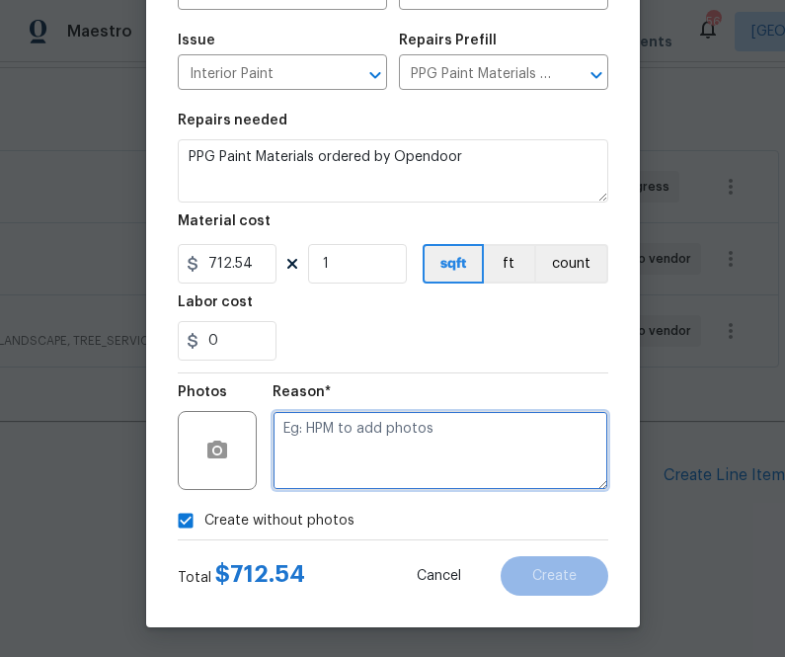
click at [360, 461] on textarea at bounding box center [441, 450] width 336 height 79
type textarea "n.a"
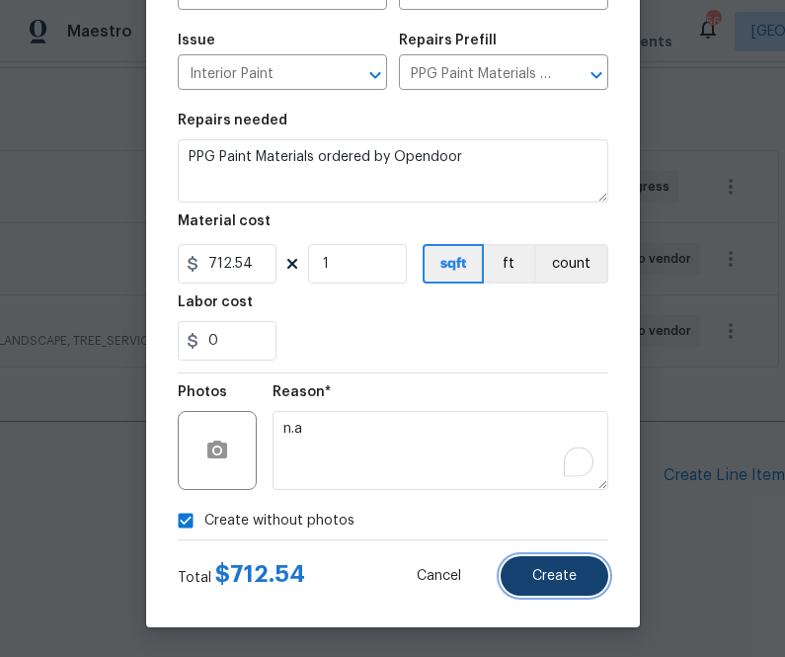
click at [569, 571] on span "Create" at bounding box center [554, 576] width 44 height 15
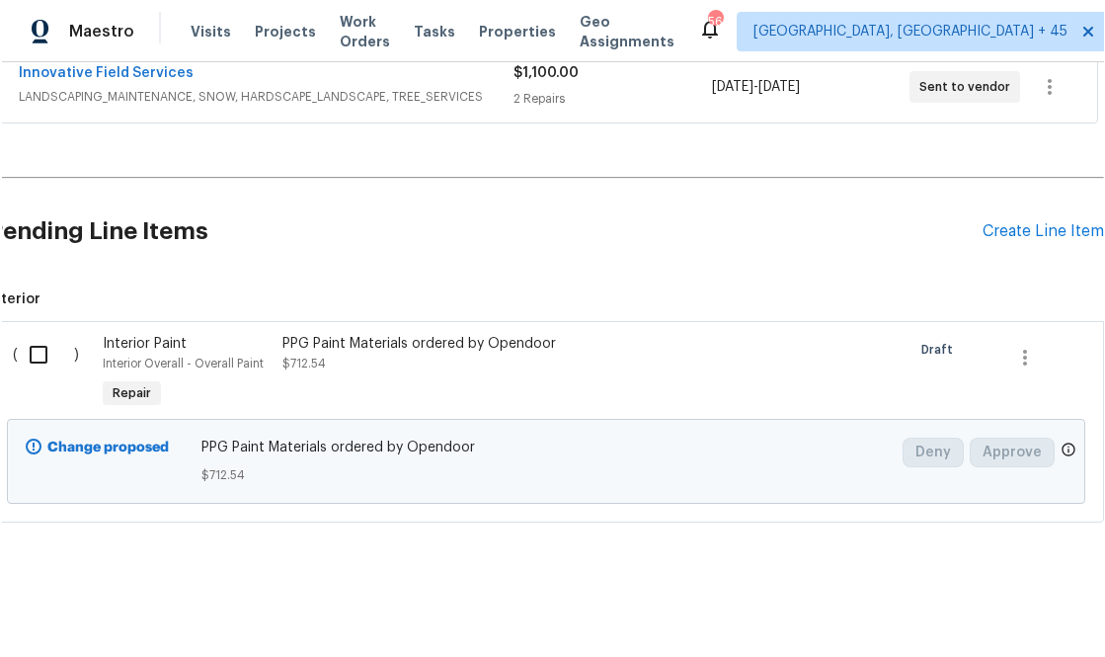
scroll to position [534, 11]
click at [44, 343] on input "checkbox" at bounding box center [47, 354] width 56 height 41
checkbox input "true"
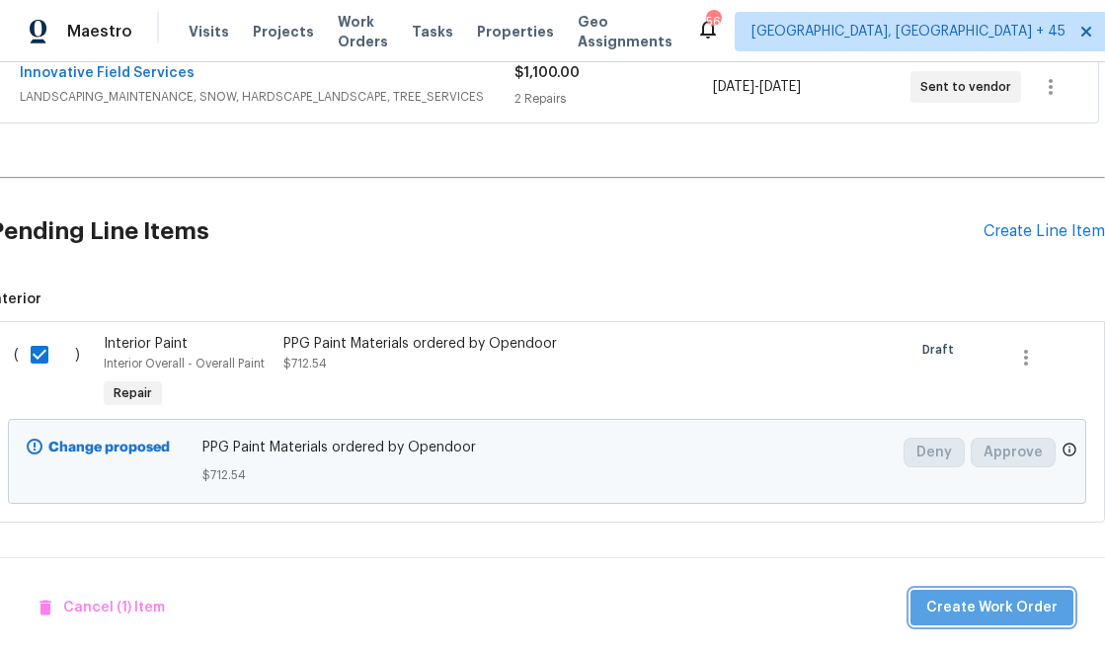
click at [782, 589] on button "Create Work Order" at bounding box center [991, 607] width 163 height 37
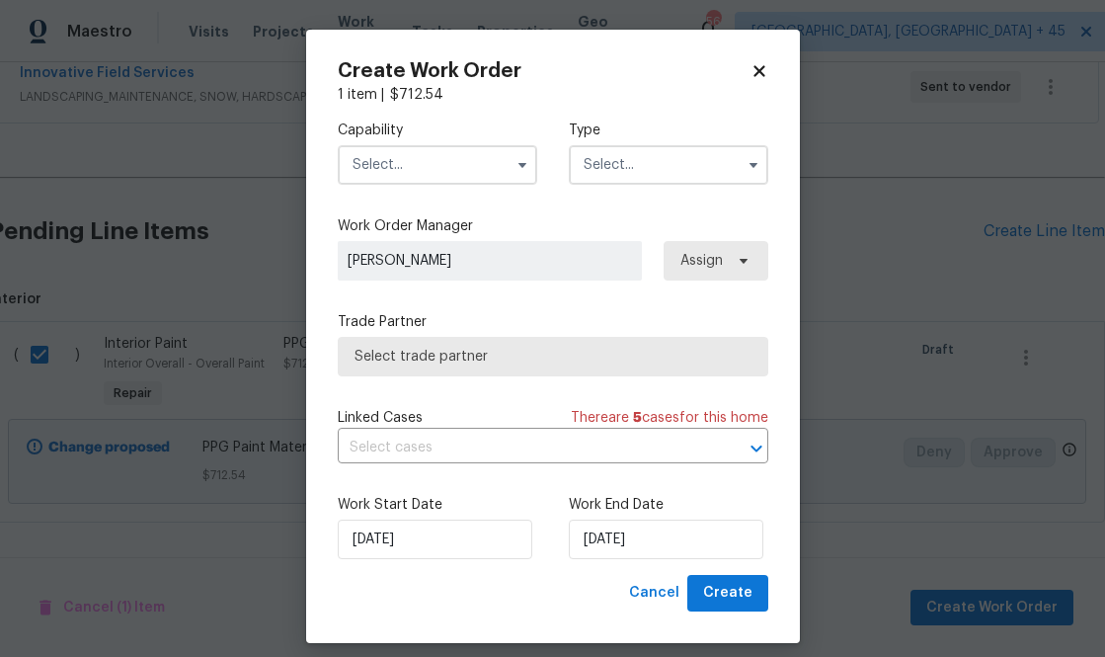
click at [402, 149] on input "text" at bounding box center [437, 164] width 199 height 39
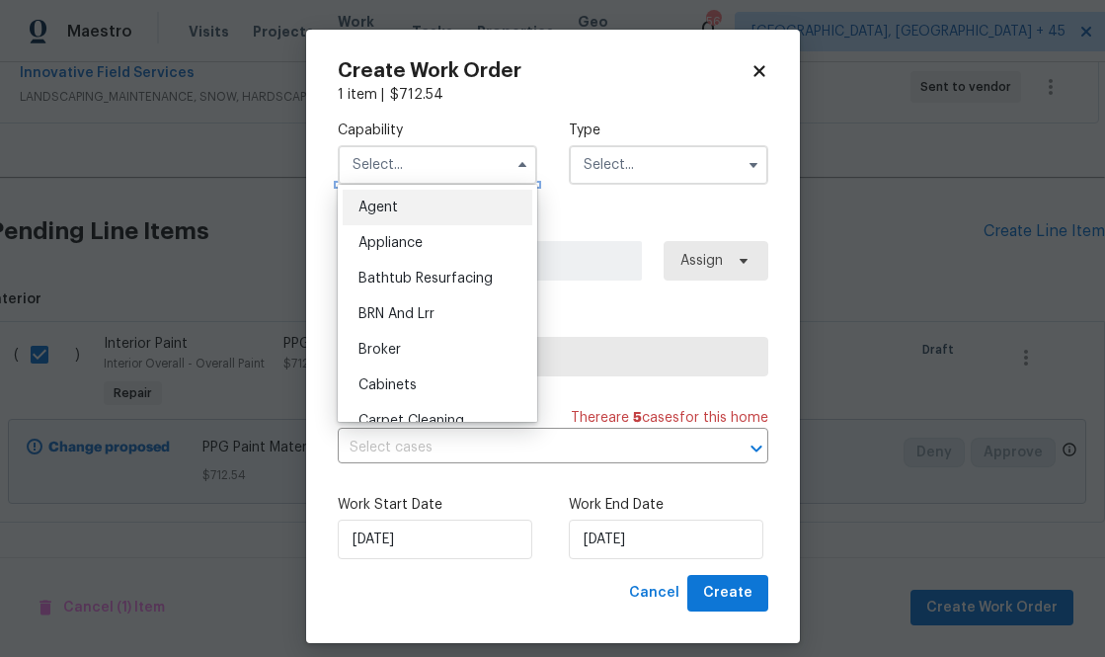
click at [402, 167] on input "text" at bounding box center [437, 164] width 199 height 39
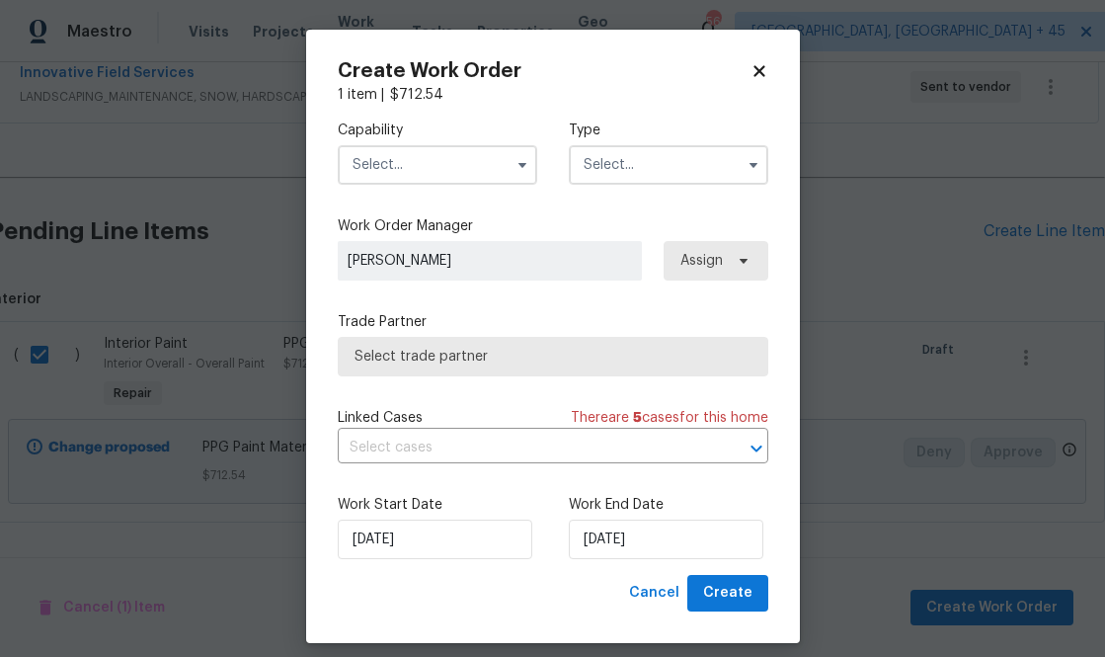
click at [402, 167] on input "text" at bounding box center [437, 164] width 199 height 39
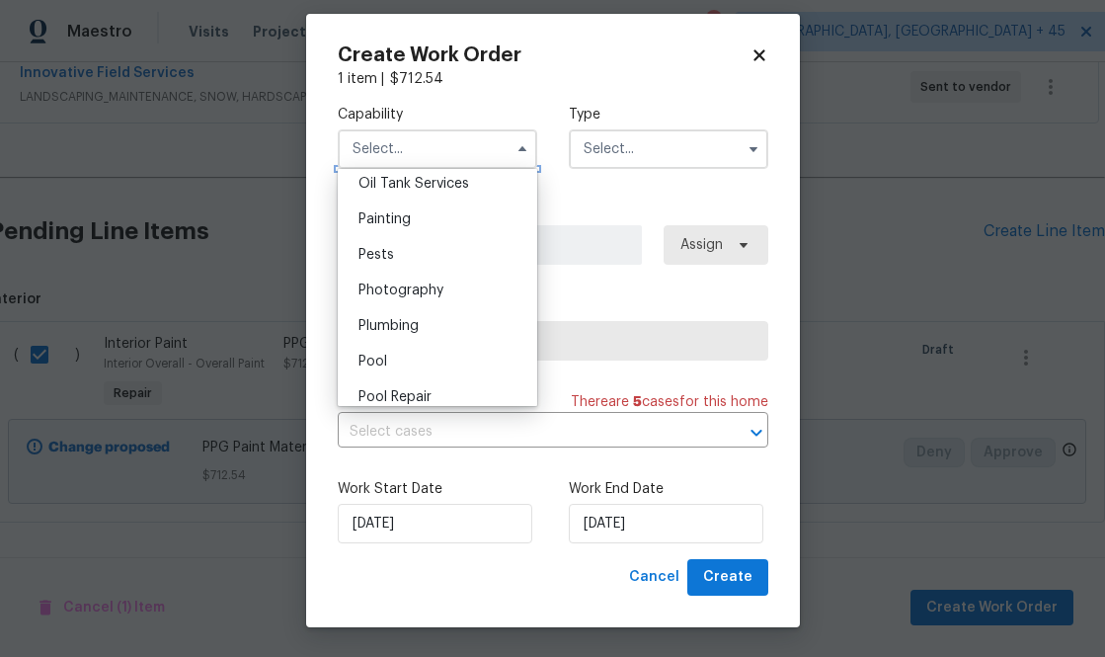
scroll to position [1602, 0]
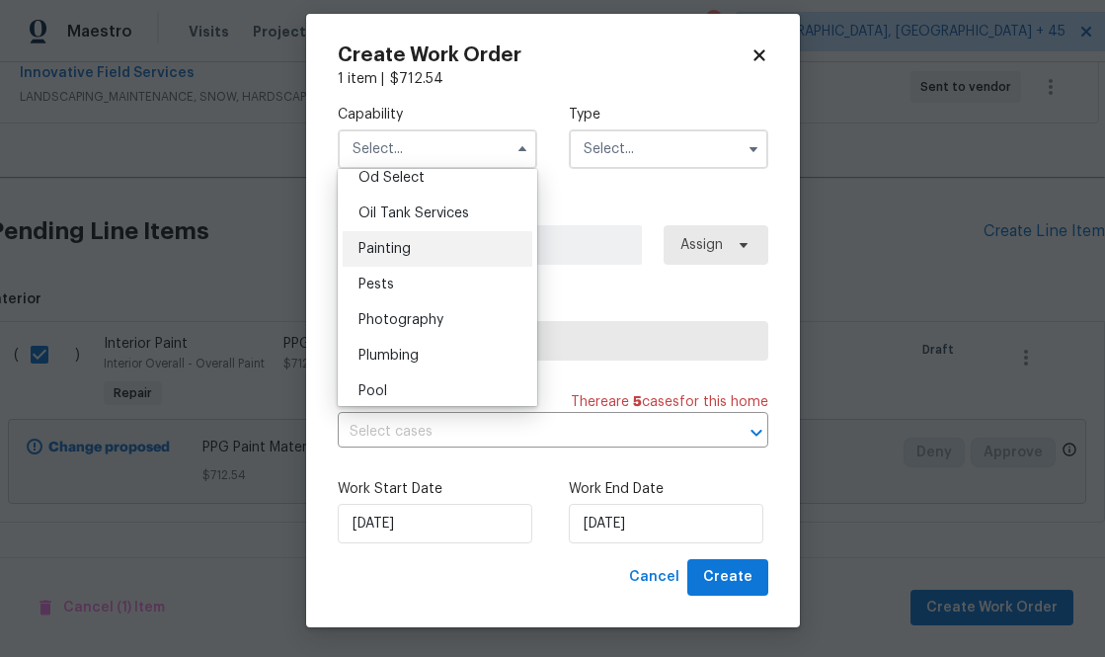
click at [431, 252] on div "Painting" at bounding box center [438, 249] width 190 height 36
type input "Painting"
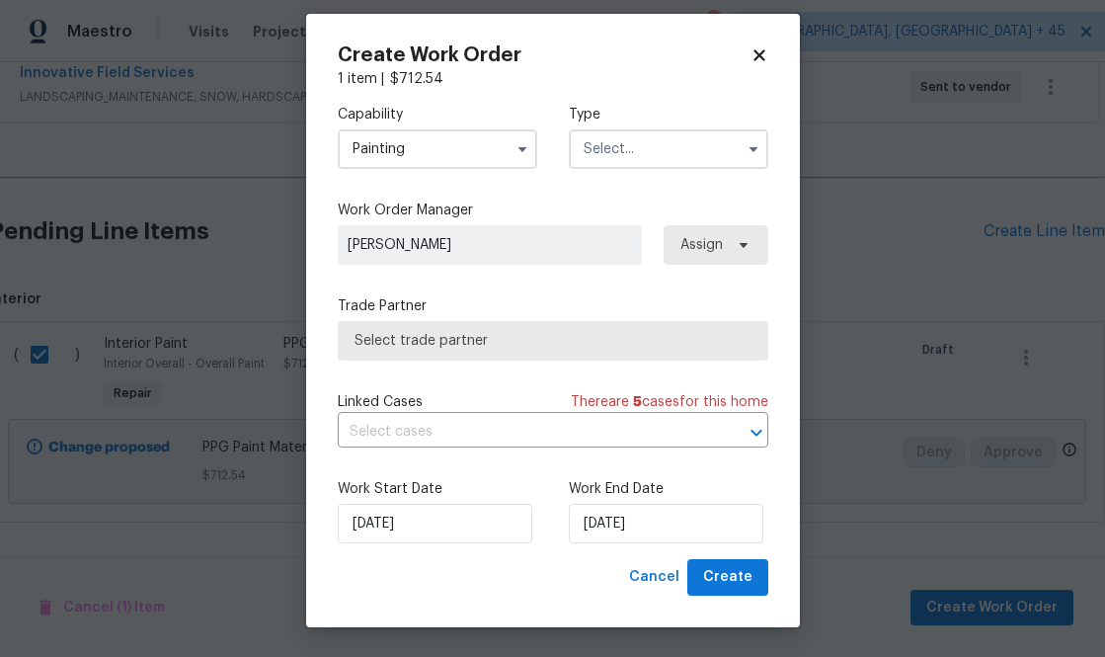
click at [636, 147] on input "text" at bounding box center [668, 148] width 199 height 39
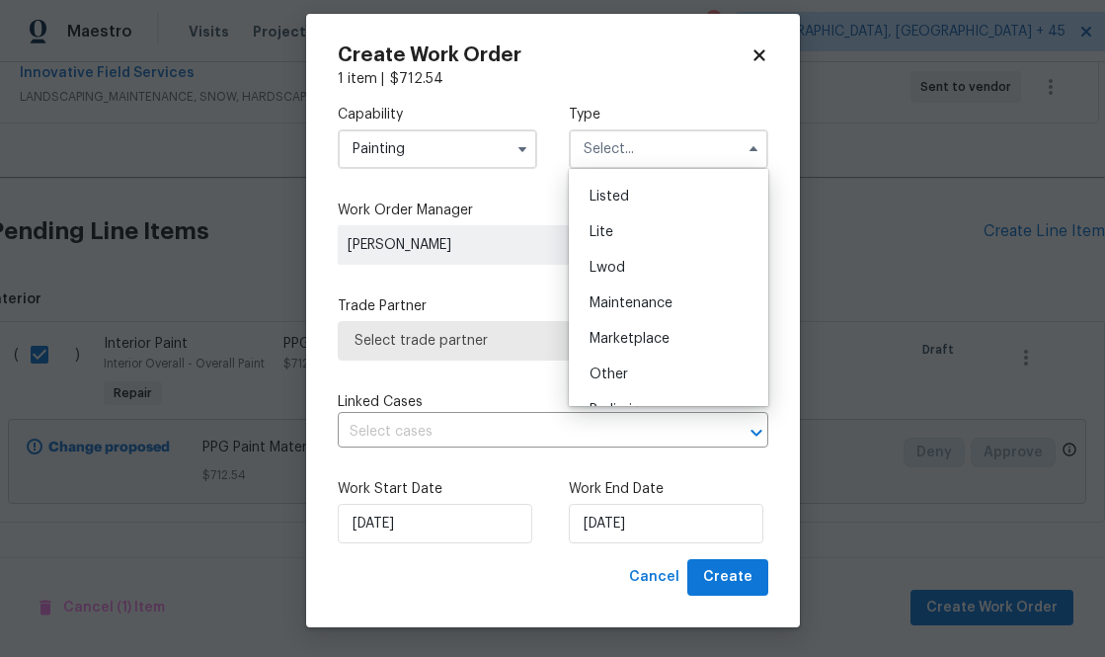
scroll to position [448, 0]
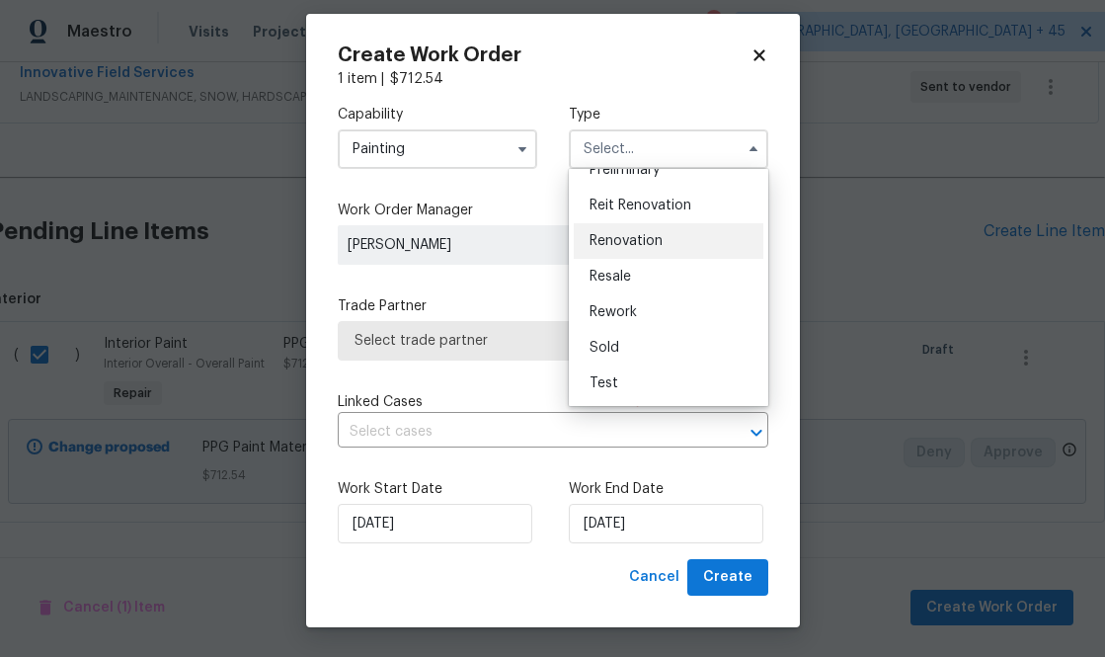
click at [650, 245] on span "Renovation" at bounding box center [625, 241] width 73 height 14
type input "Renovation"
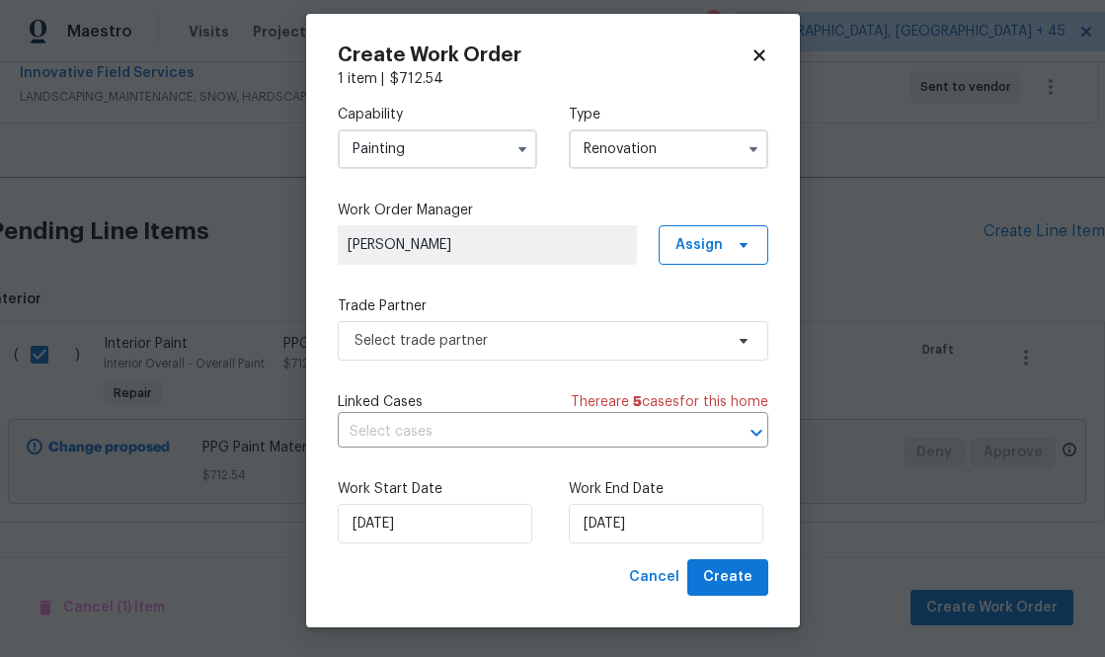
scroll to position [0, 0]
click at [683, 243] on span "Assign" at bounding box center [698, 245] width 47 height 20
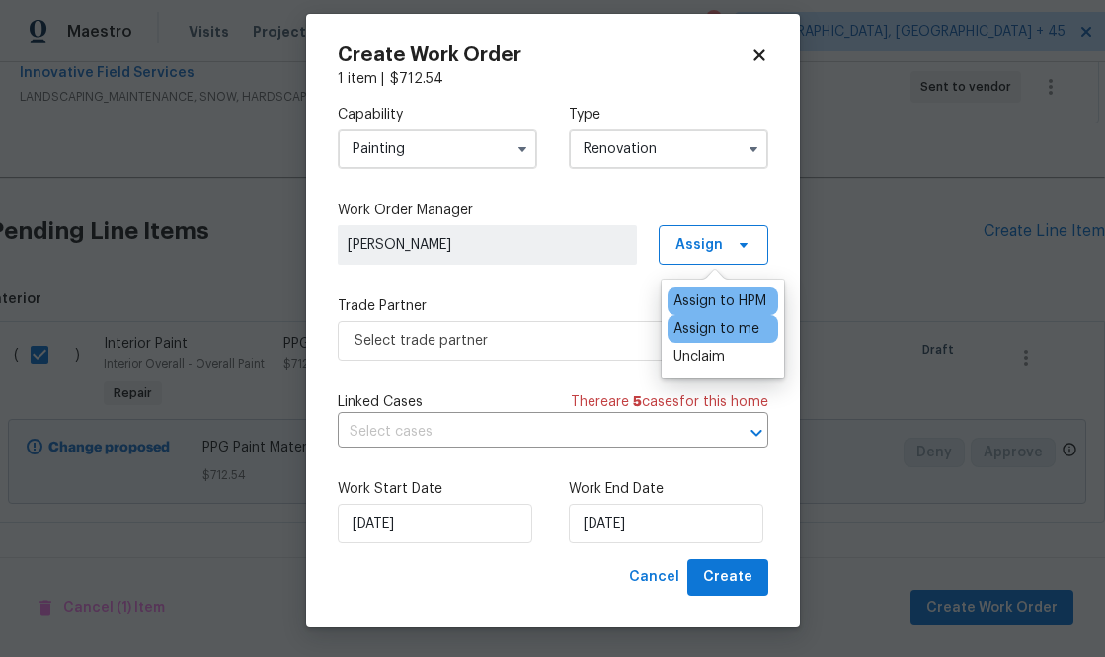
click at [680, 337] on div "Assign to me" at bounding box center [716, 329] width 86 height 20
click at [519, 361] on div "Capability Painting Type Renovation Work Order Manager [PERSON_NAME] Assign Tra…" at bounding box center [553, 324] width 431 height 470
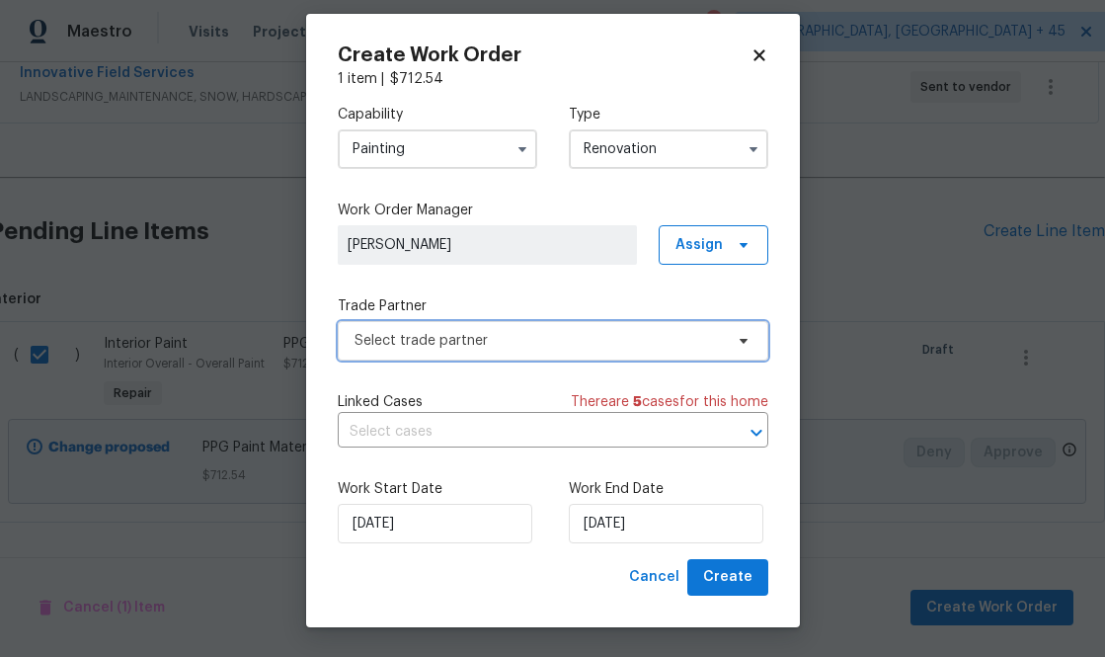
click at [675, 340] on span "Select trade partner" at bounding box center [538, 341] width 368 height 20
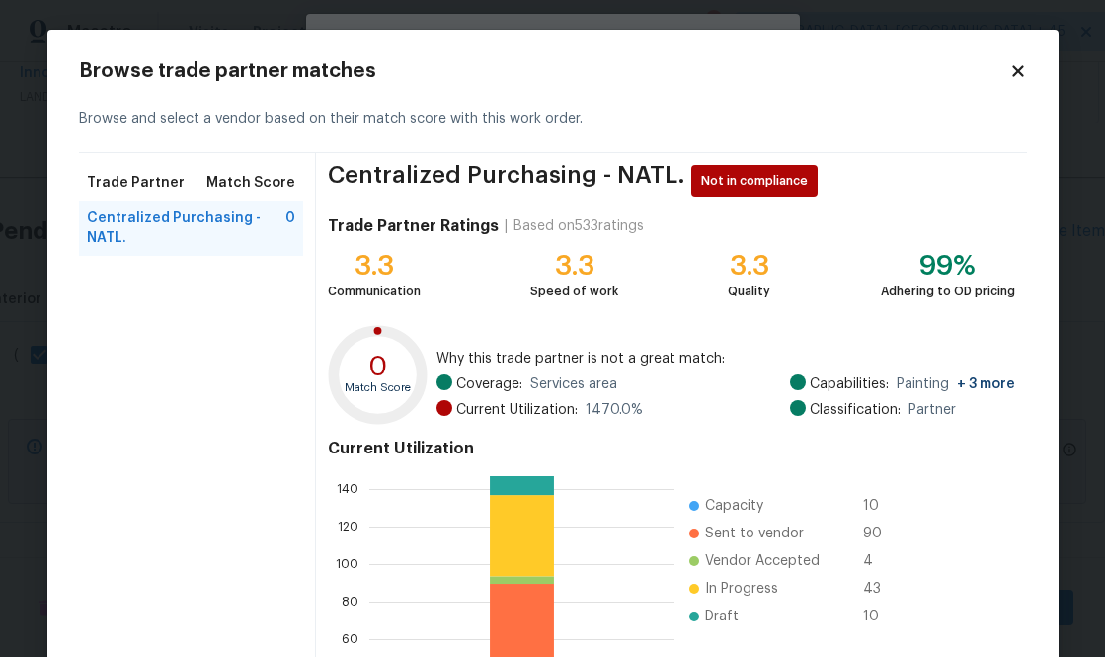
scroll to position [214, 0]
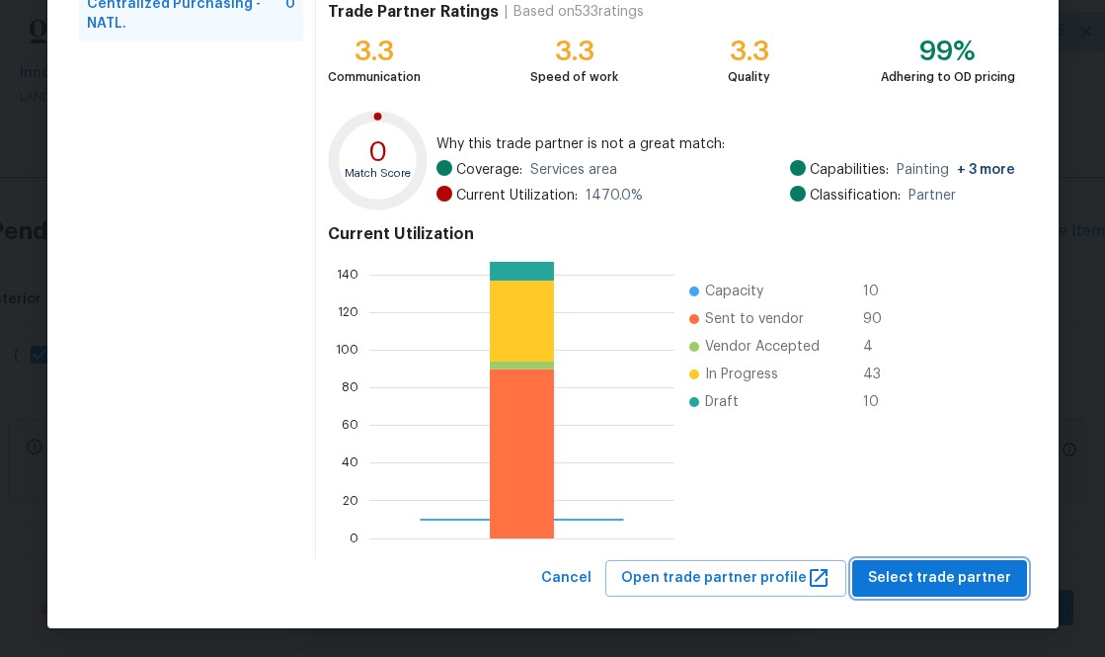
click at [782, 571] on span "Select trade partner" at bounding box center [939, 578] width 143 height 25
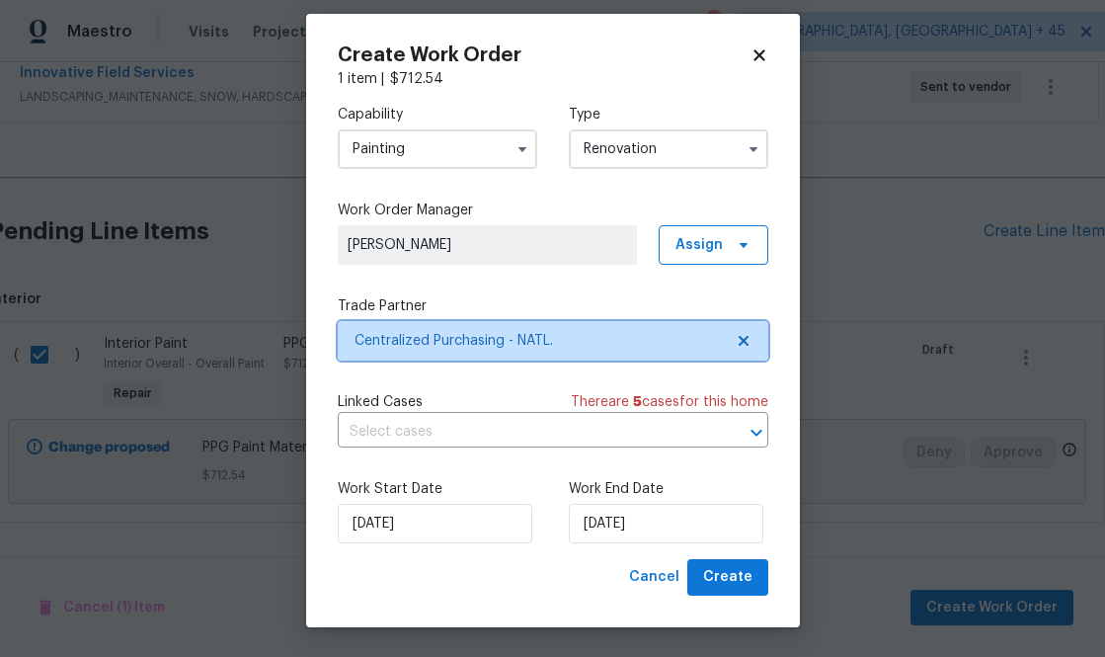
scroll to position [0, 0]
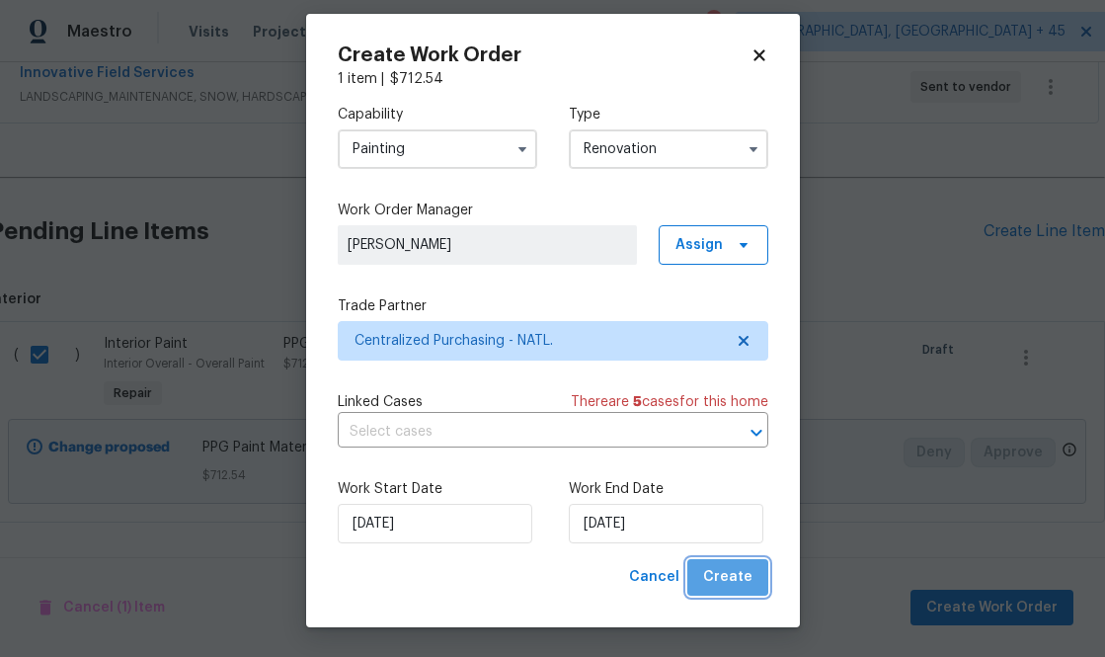
click at [754, 583] on button "Create" at bounding box center [727, 577] width 81 height 37
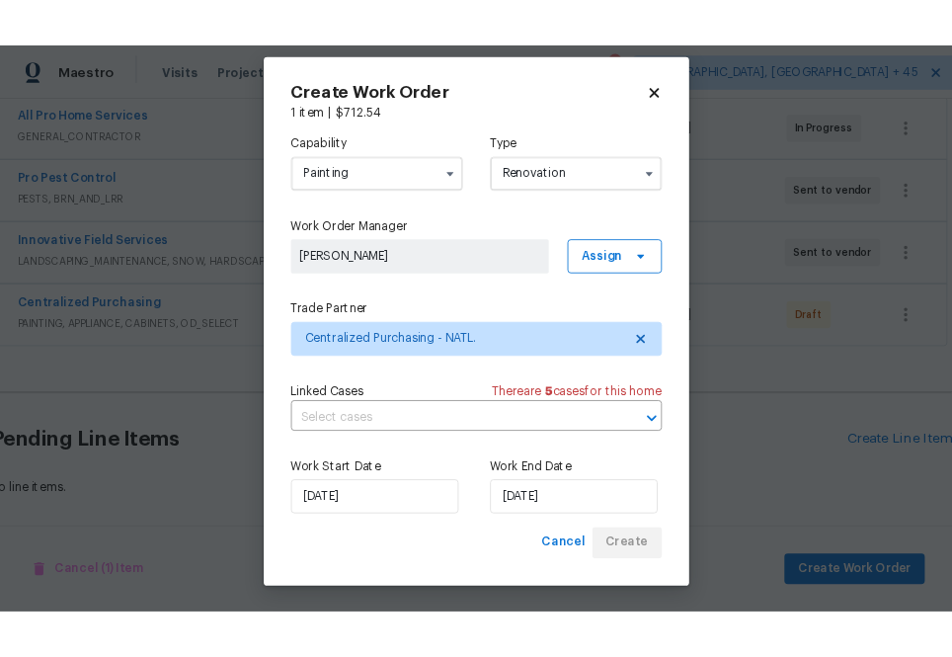
scroll to position [381, 11]
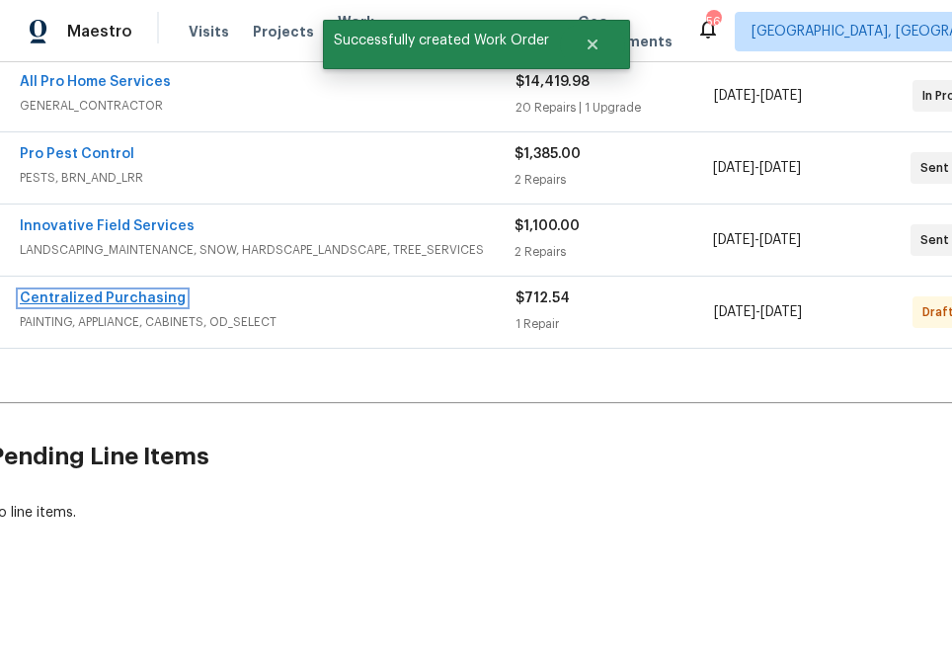
click at [124, 299] on link "Centralized Purchasing" at bounding box center [103, 298] width 166 height 14
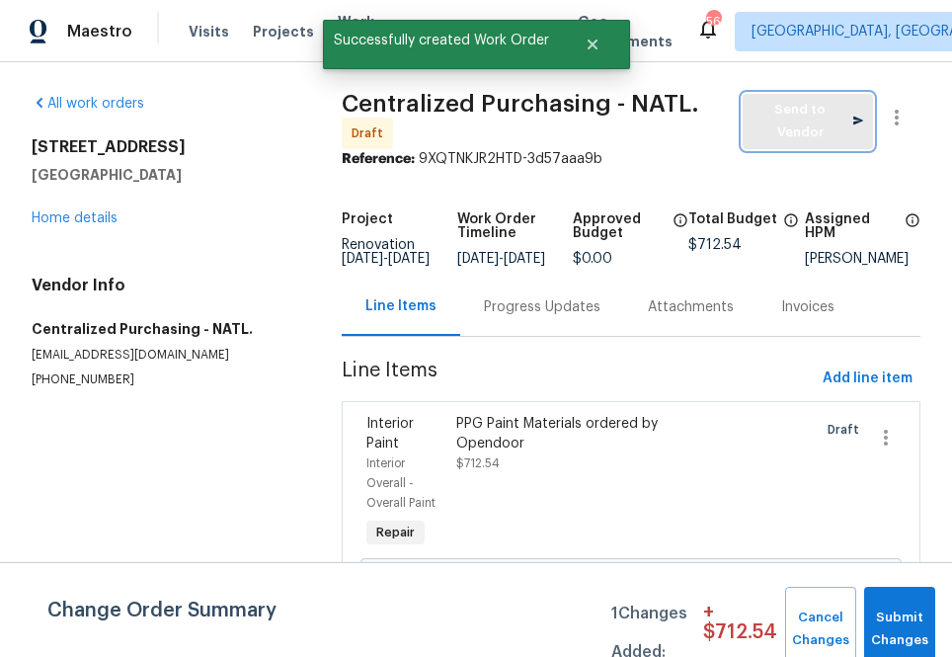
click at [782, 133] on span "Send to Vendor" at bounding box center [807, 121] width 111 height 45
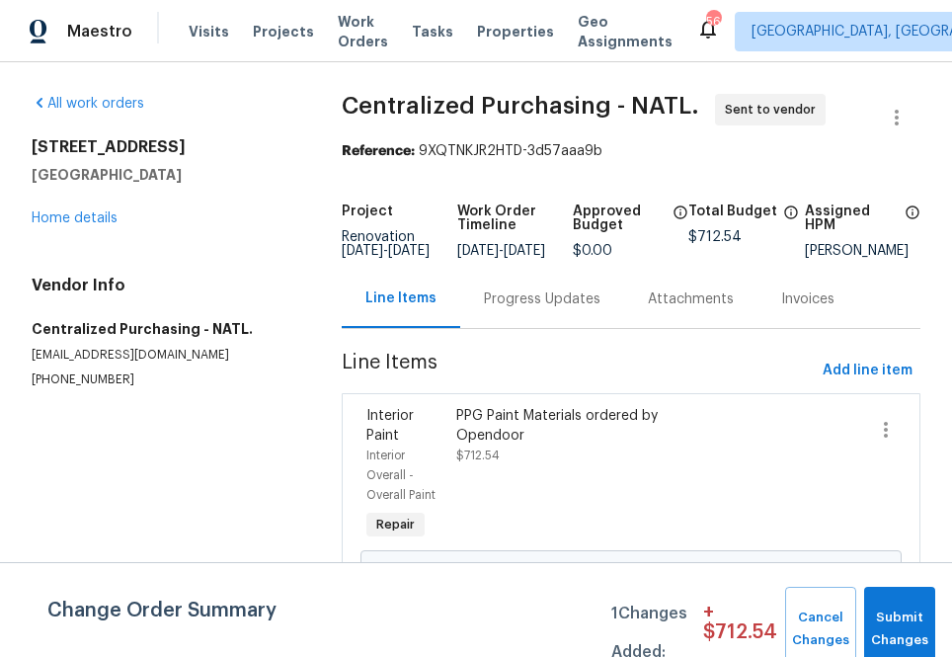
scroll to position [67, 0]
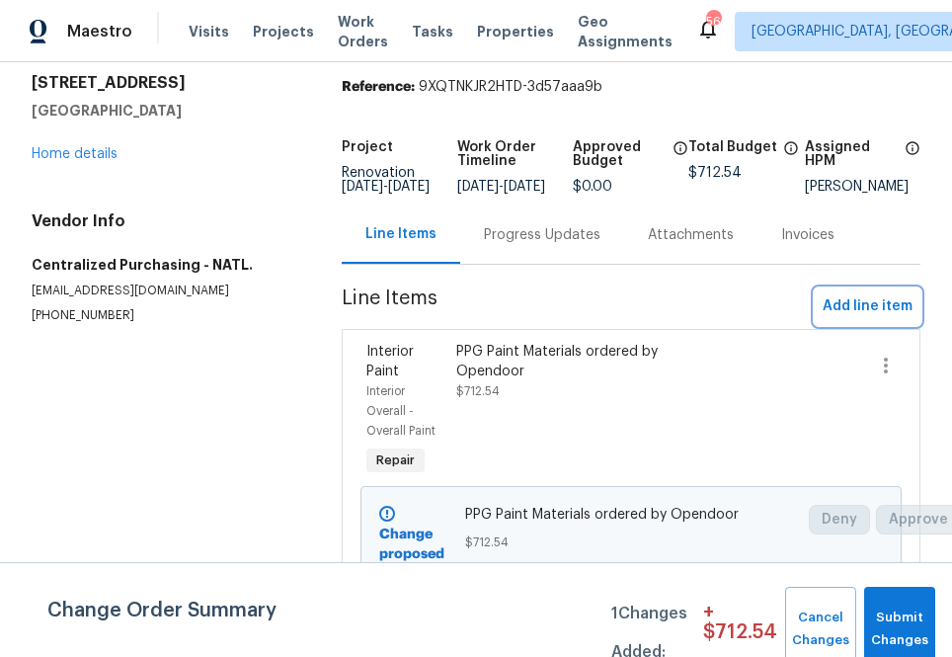
click at [782, 310] on span "Add line item" at bounding box center [868, 306] width 90 height 25
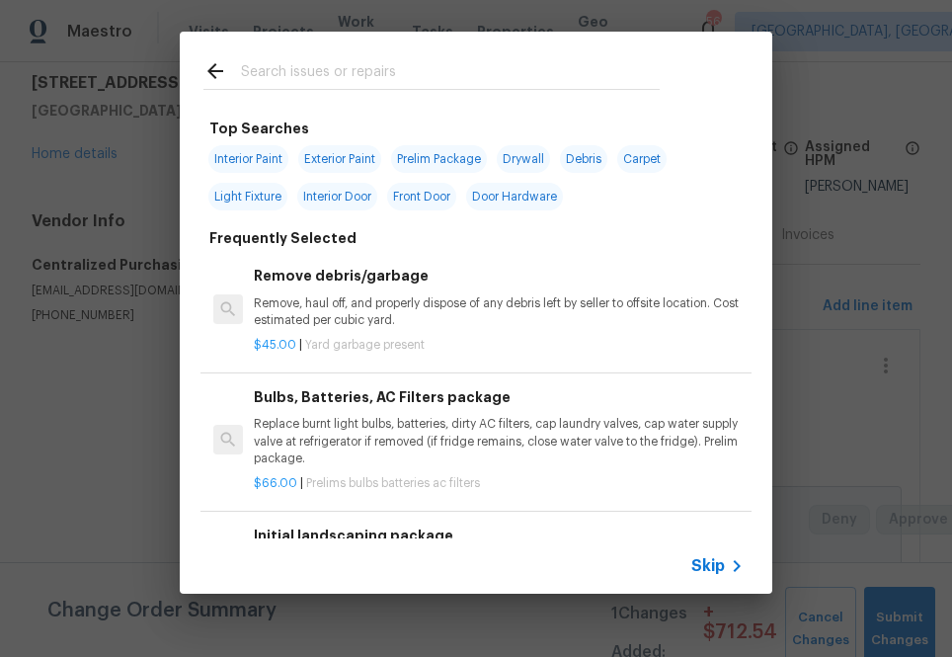
click at [704, 564] on span "Skip" at bounding box center [708, 566] width 34 height 20
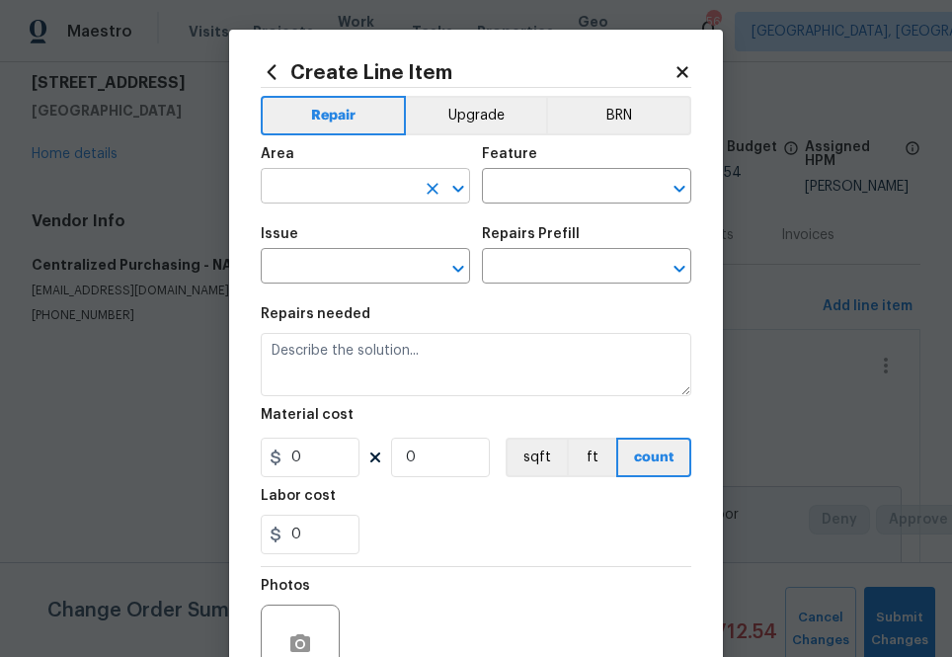
click at [358, 185] on input "text" at bounding box center [338, 188] width 154 height 31
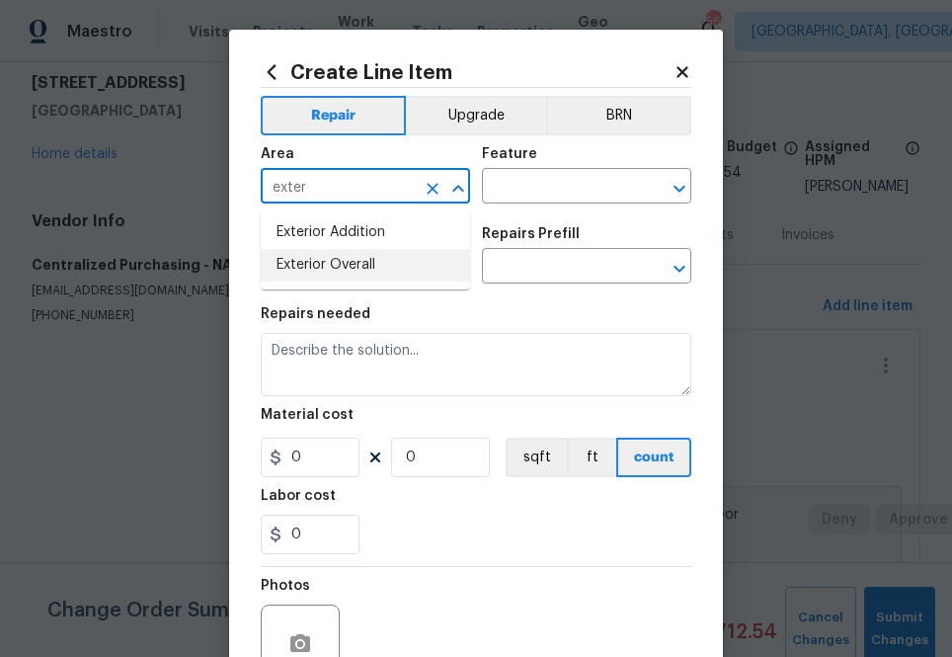
click at [367, 274] on li "Exterior Overall" at bounding box center [365, 265] width 209 height 33
type input "Exterior Overall"
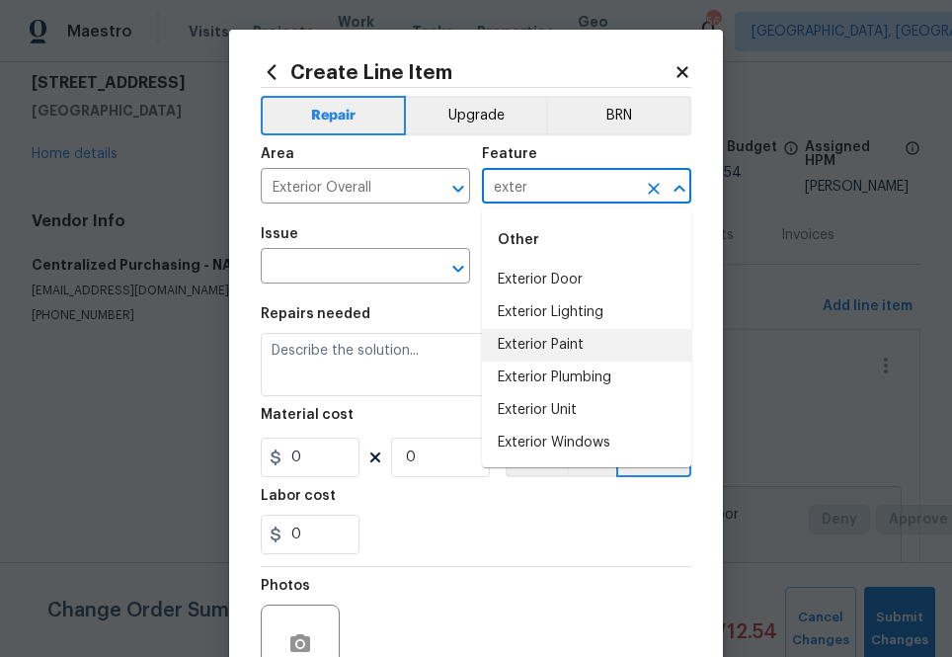
click at [522, 339] on li "Exterior Paint" at bounding box center [586, 345] width 209 height 33
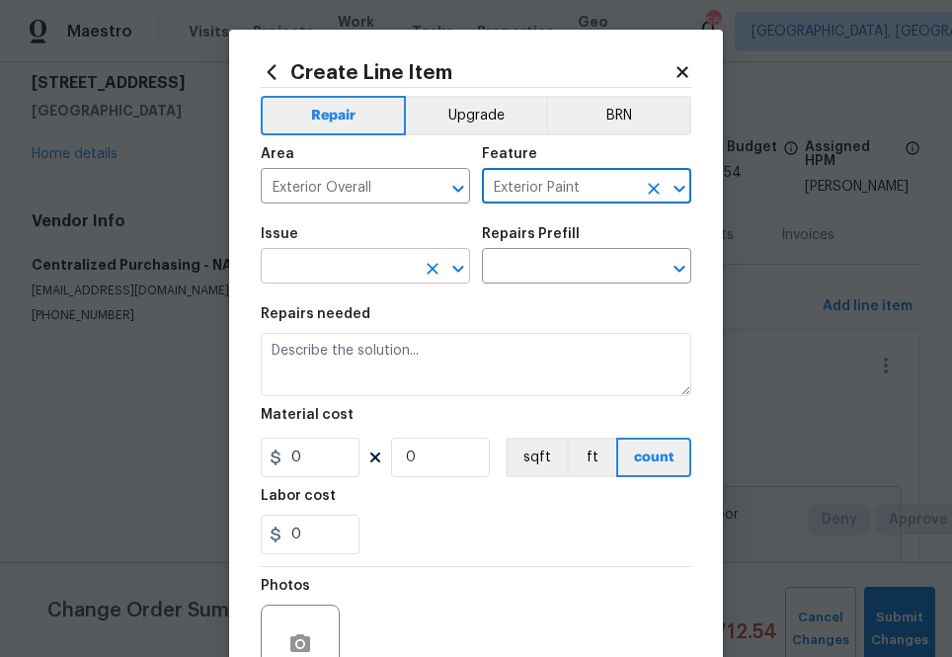
type input "Exterior Paint"
click at [367, 265] on input "text" at bounding box center [338, 268] width 154 height 31
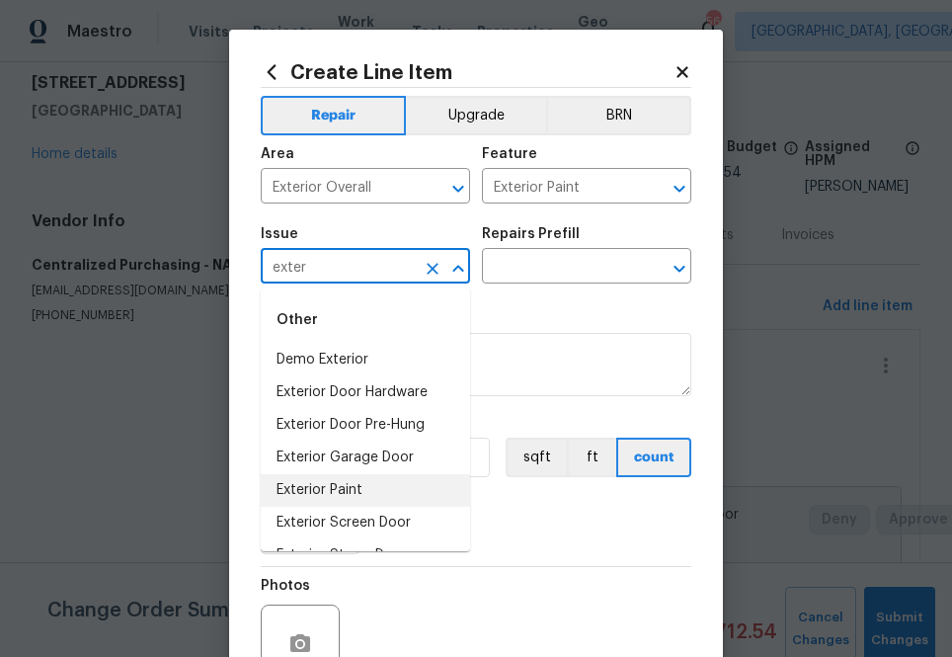
click at [376, 484] on li "Exterior Paint" at bounding box center [365, 490] width 209 height 33
type input "Exterior Paint"
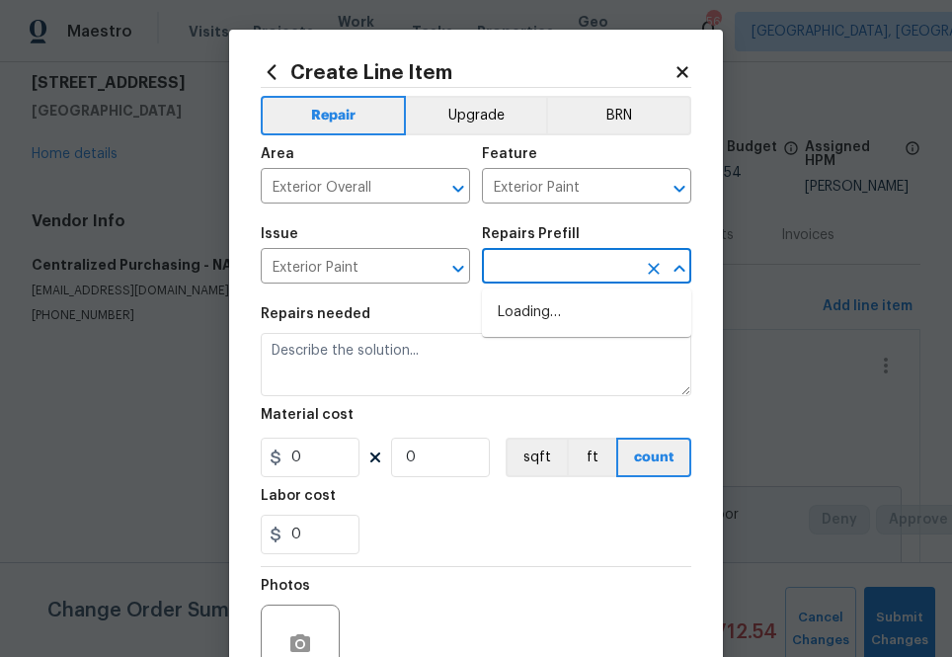
type input "p"
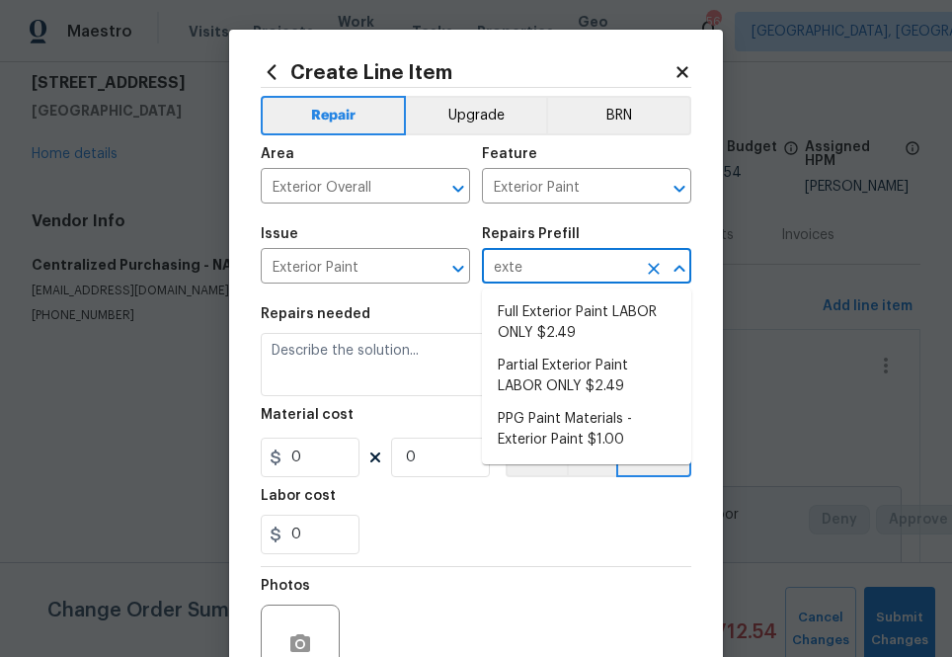
type input "exter"
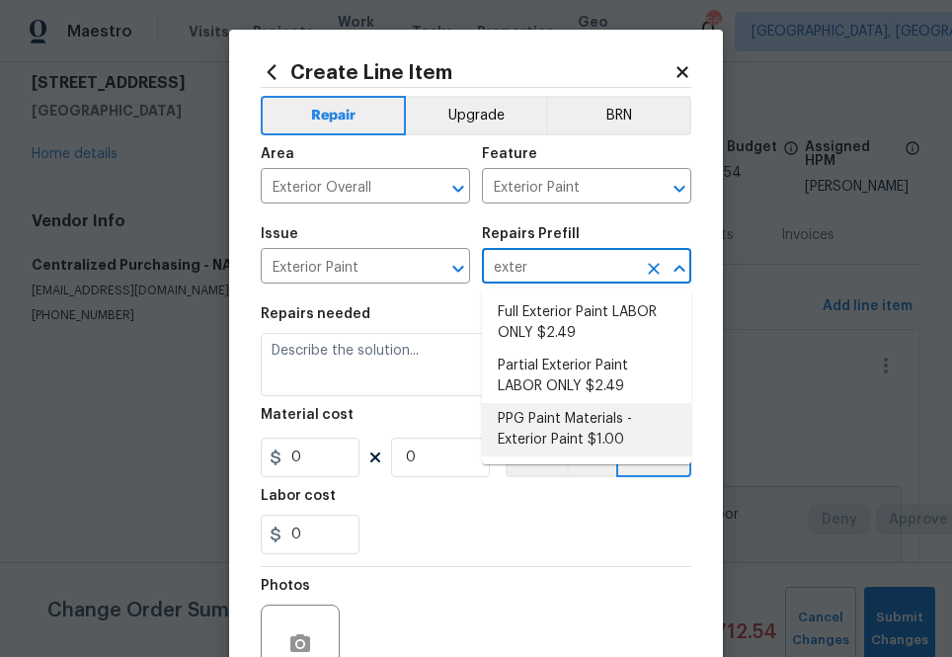
click at [582, 442] on li "PPG Paint Materials - Exterior Paint $1.00" at bounding box center [586, 429] width 209 height 53
type input "Overall Paint"
type input "PPG Paint Materials - Exterior Paint $1.00"
type textarea "PPG Paint Materials ordered by Opendoor"
type input "1"
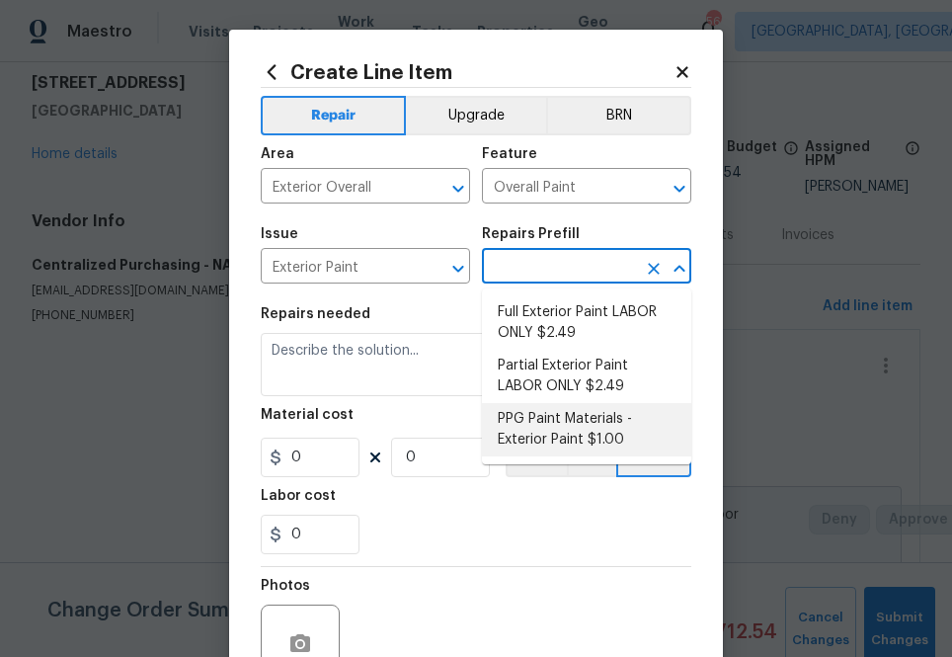
type input "1"
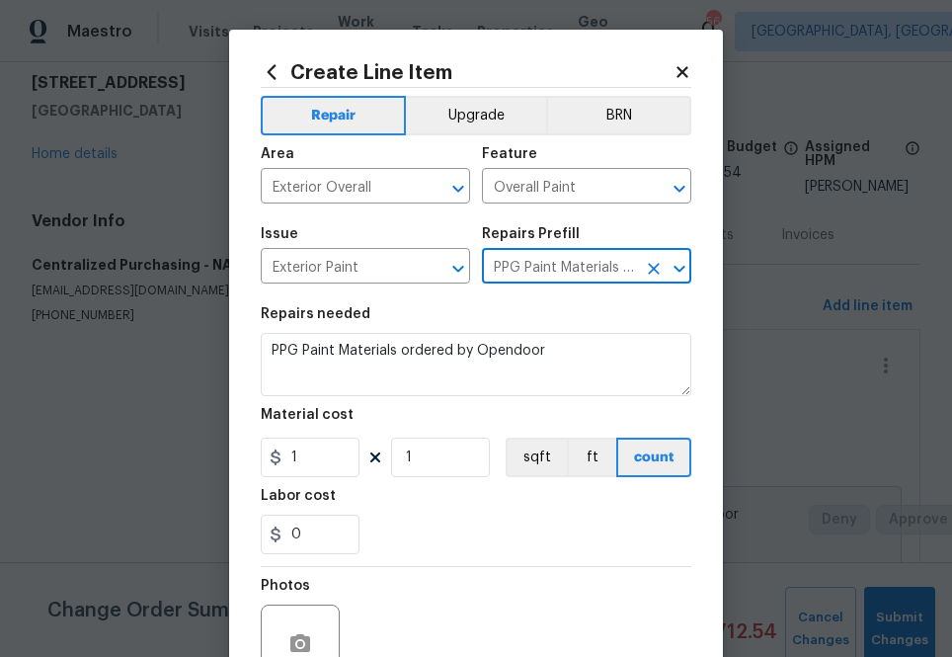
type input "PPG Paint Materials - Exterior Paint $1.00"
click at [313, 480] on section "Repairs needed PPG Paint Materials ordered by Opendoor Material cost 1 1 sqft f…" at bounding box center [476, 430] width 431 height 271
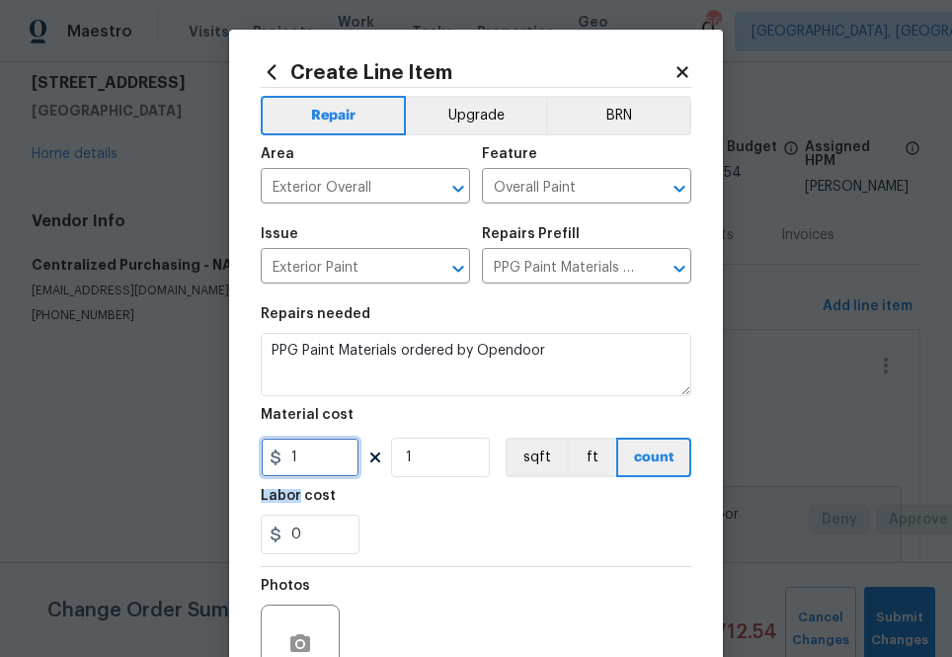
click at [314, 467] on input "1" at bounding box center [310, 456] width 99 height 39
paste input "363.4"
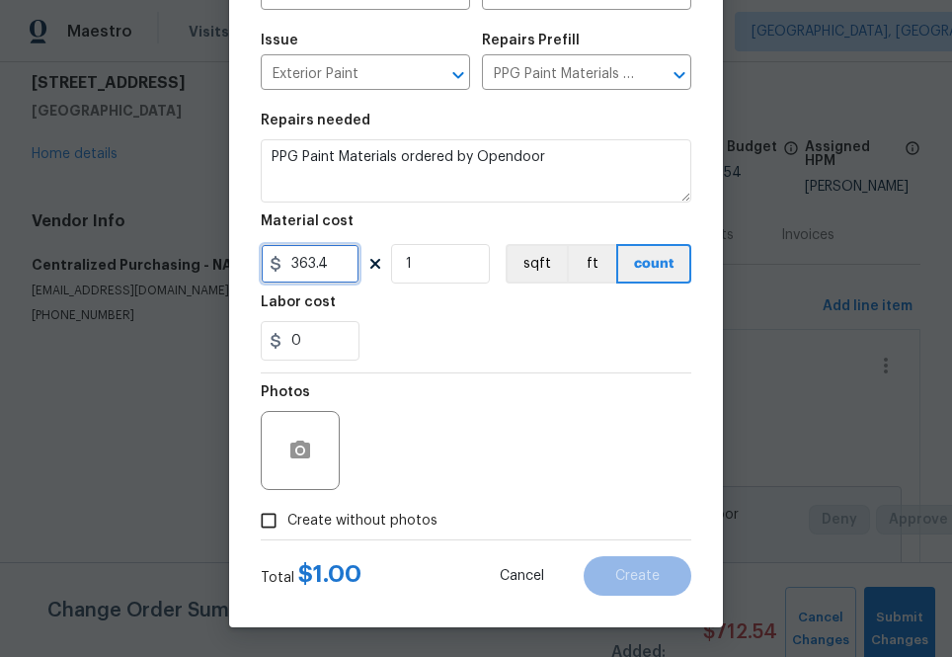
type input "363.4"
click at [416, 531] on label "Create without photos" at bounding box center [344, 521] width 188 height 38
click at [287, 531] on input "Create without photos" at bounding box center [269, 521] width 38 height 38
checkbox input "true"
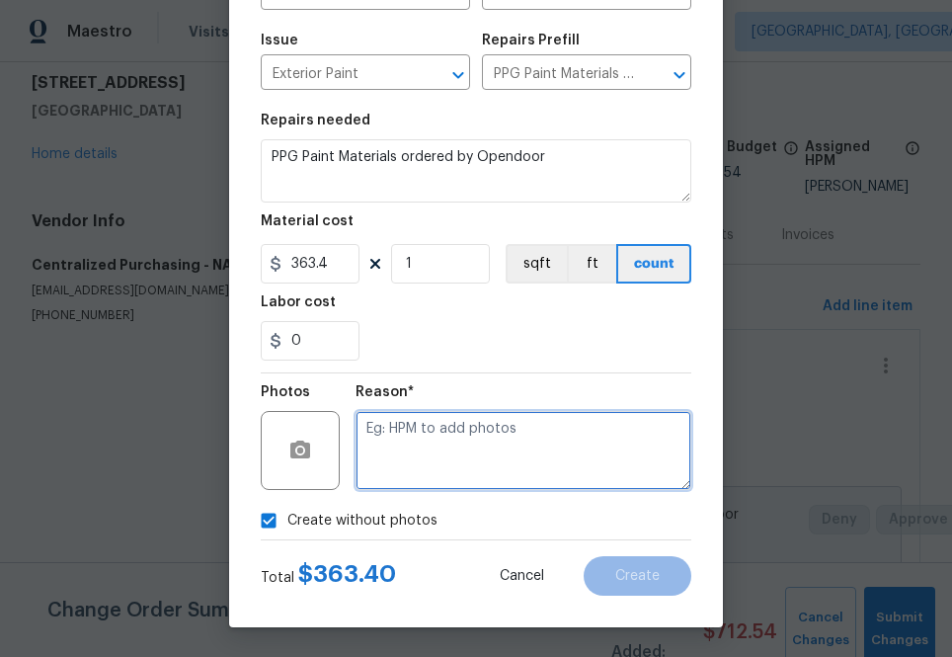
click at [467, 473] on textarea at bounding box center [523, 450] width 336 height 79
type textarea "n.a"
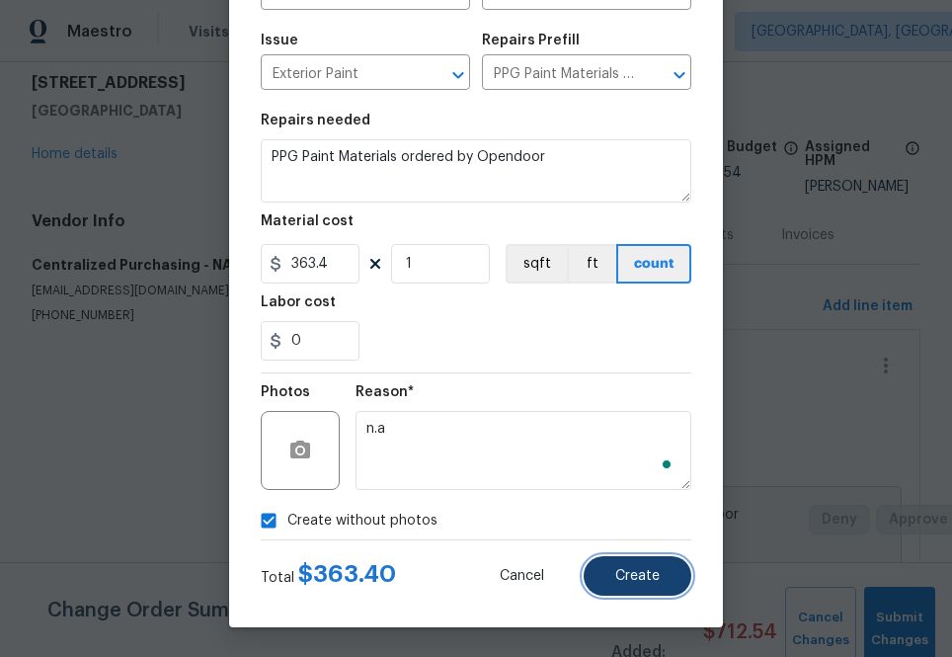
click at [657, 577] on span "Create" at bounding box center [637, 576] width 44 height 15
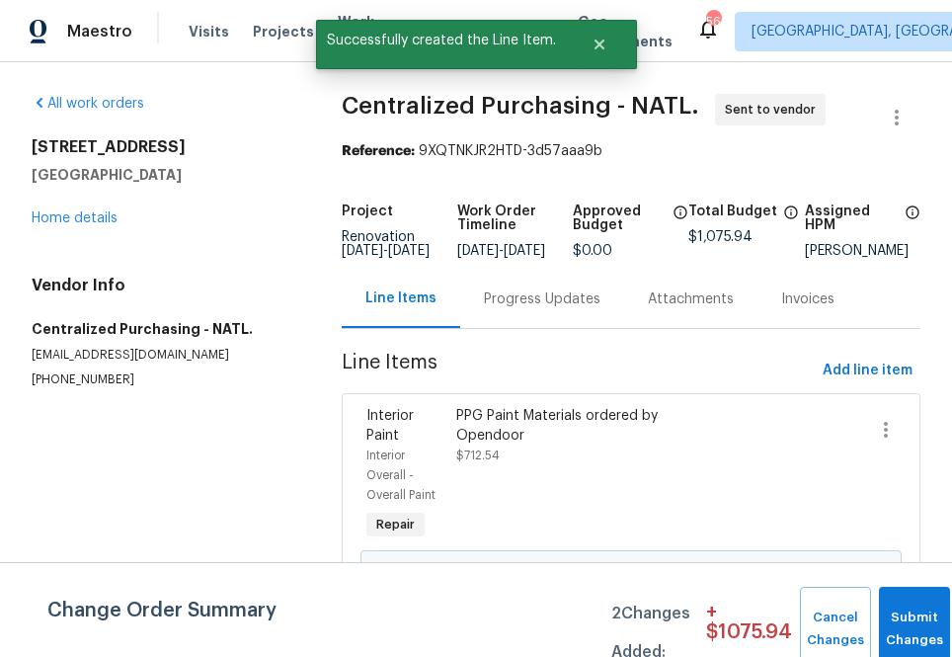
scroll to position [329, 0]
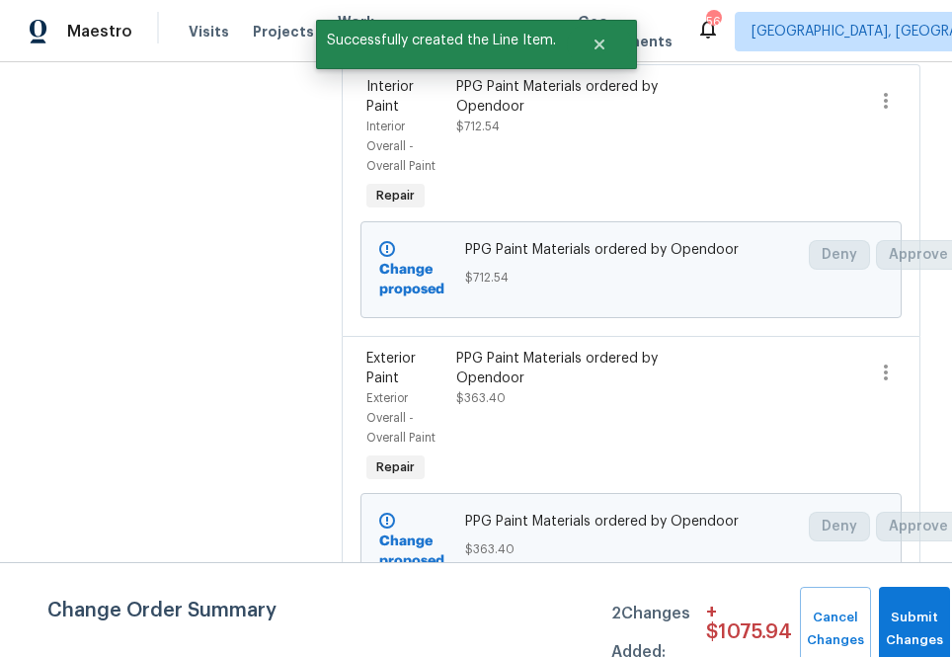
click at [134, 250] on section "All work orders [STREET_ADDRESS] Home details Vendor Info Centralized Purchasin…" at bounding box center [163, 198] width 263 height 867
click at [782, 624] on button "Submit Changes" at bounding box center [915, 629] width 72 height 85
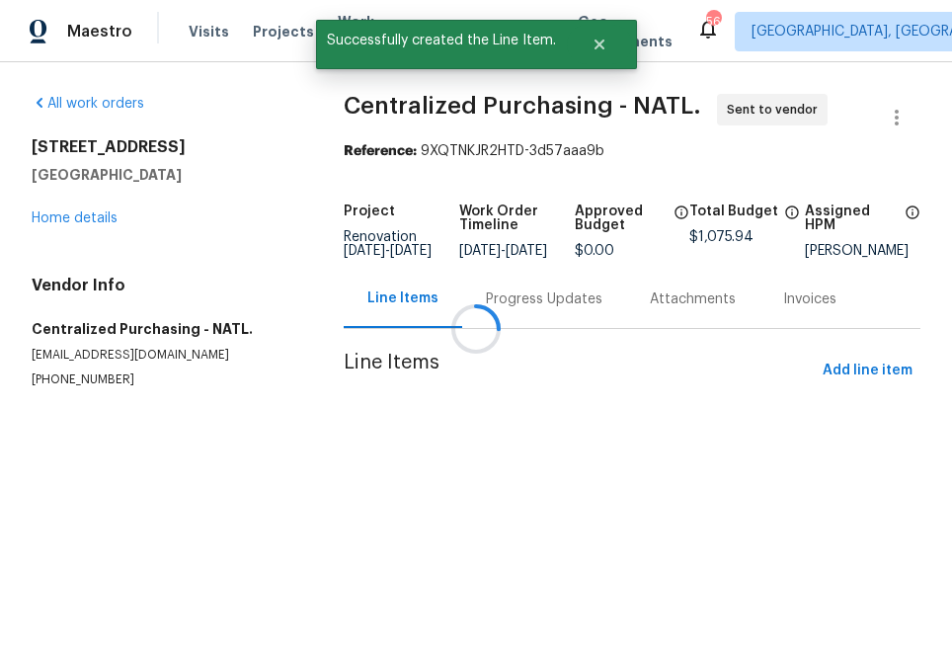
scroll to position [0, 0]
